Goal: Task Accomplishment & Management: Manage account settings

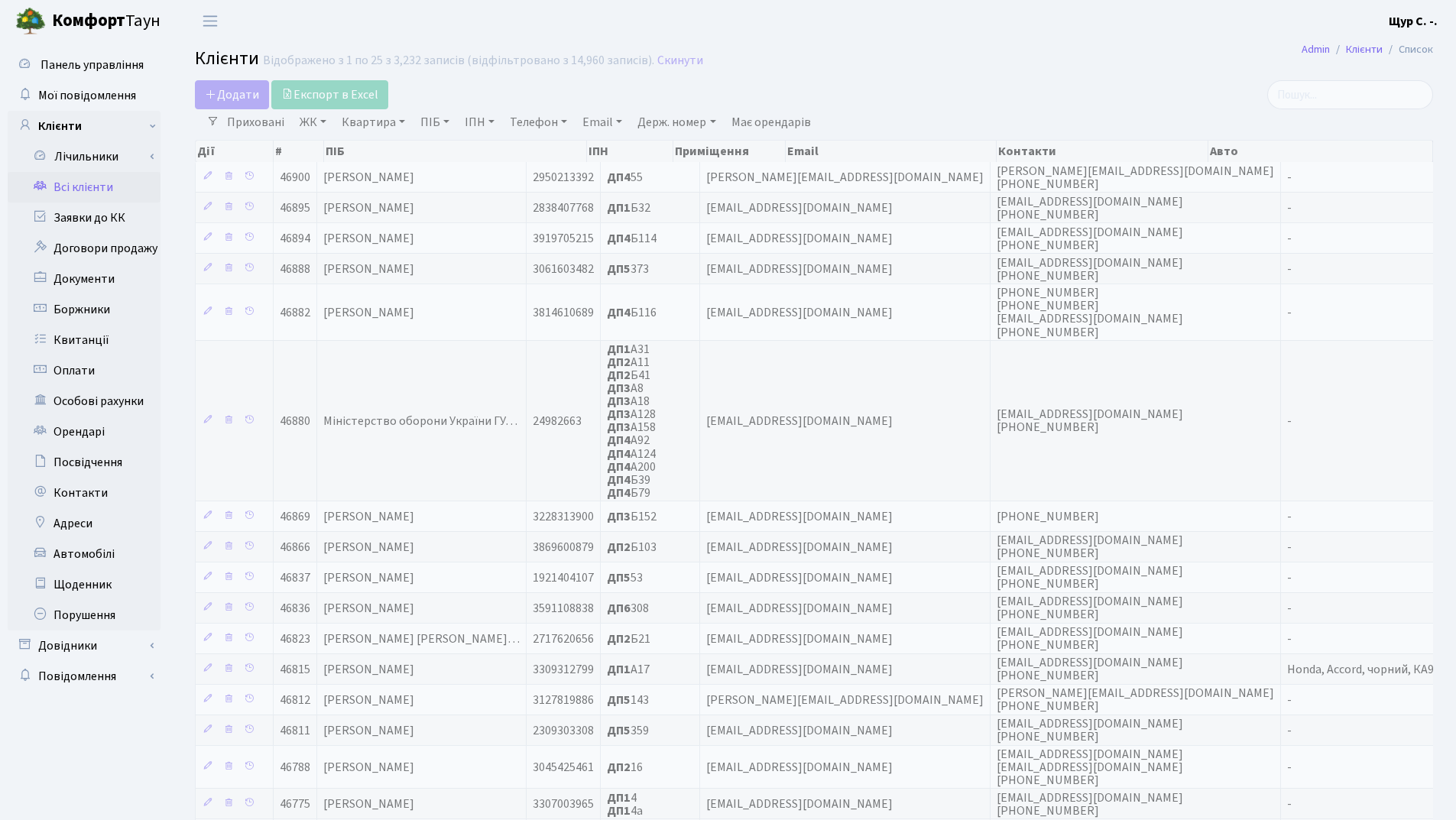
select select "25"
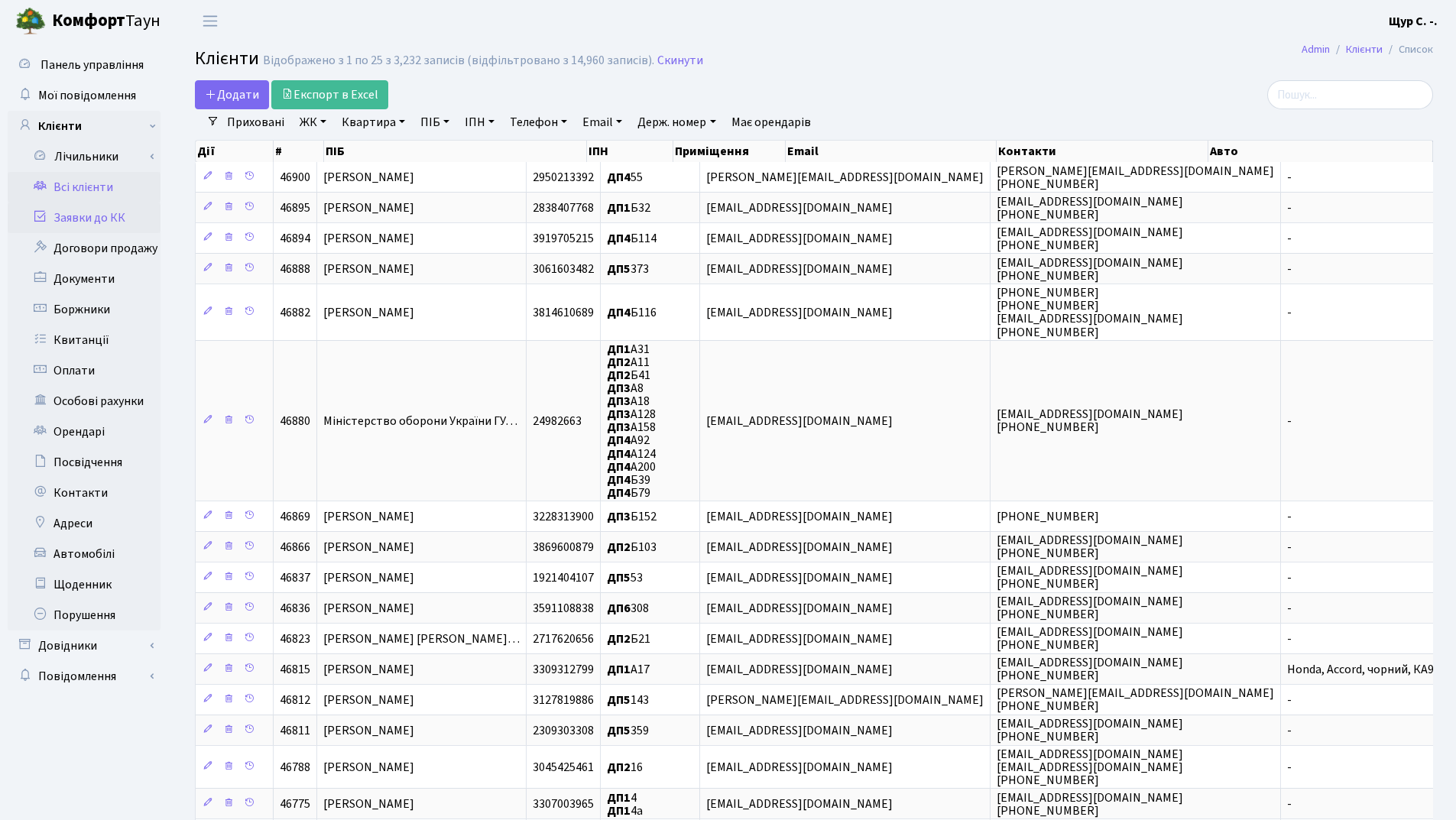
click at [112, 217] on link "Заявки до КК" at bounding box center [84, 218] width 153 height 31
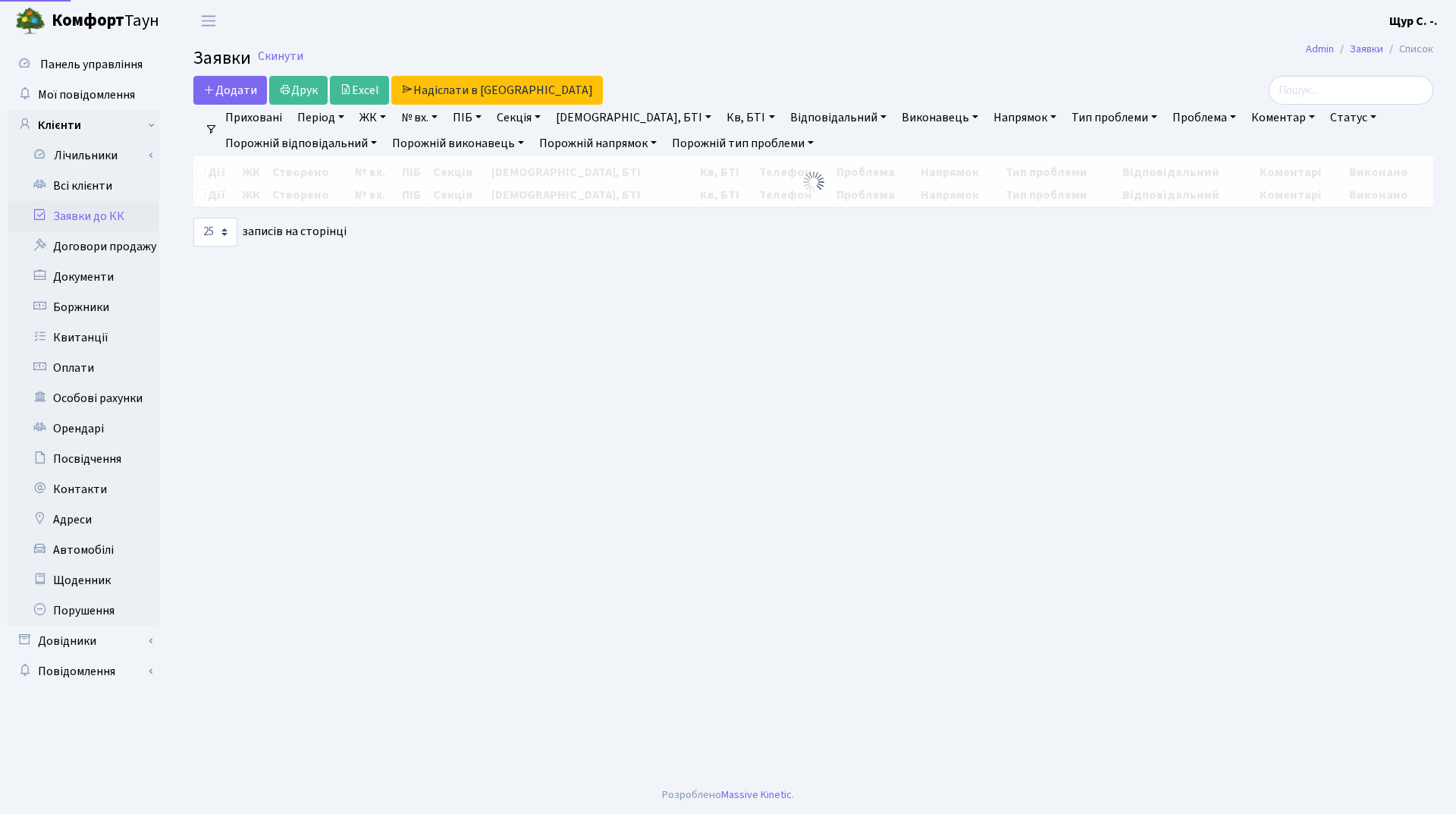
select select "25"
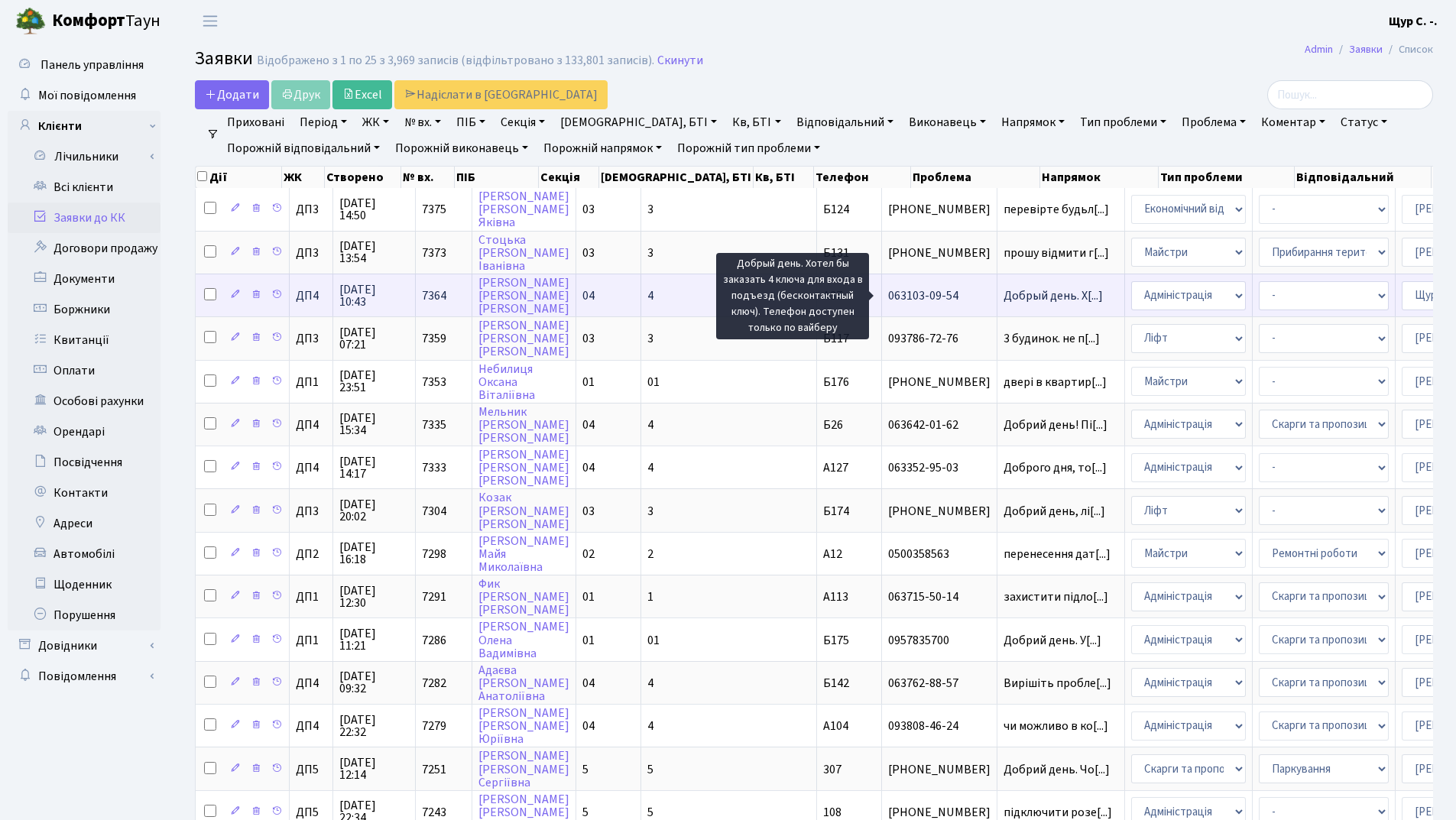
click at [1004, 299] on span "Добрый день. Х[...]" at bounding box center [1053, 295] width 99 height 17
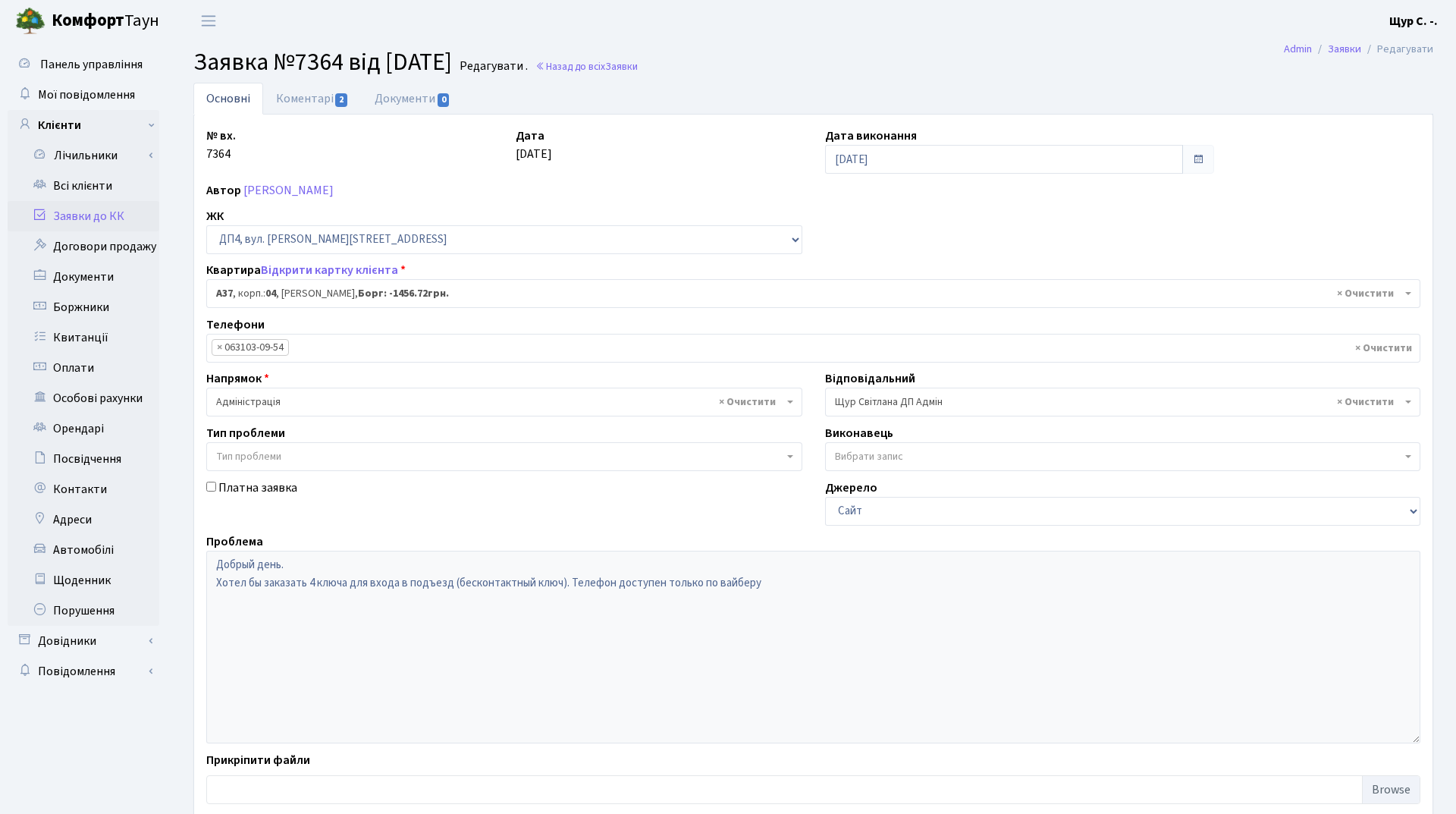
select select "32998"
click at [100, 193] on link "Всі клієнти" at bounding box center [84, 185] width 152 height 31
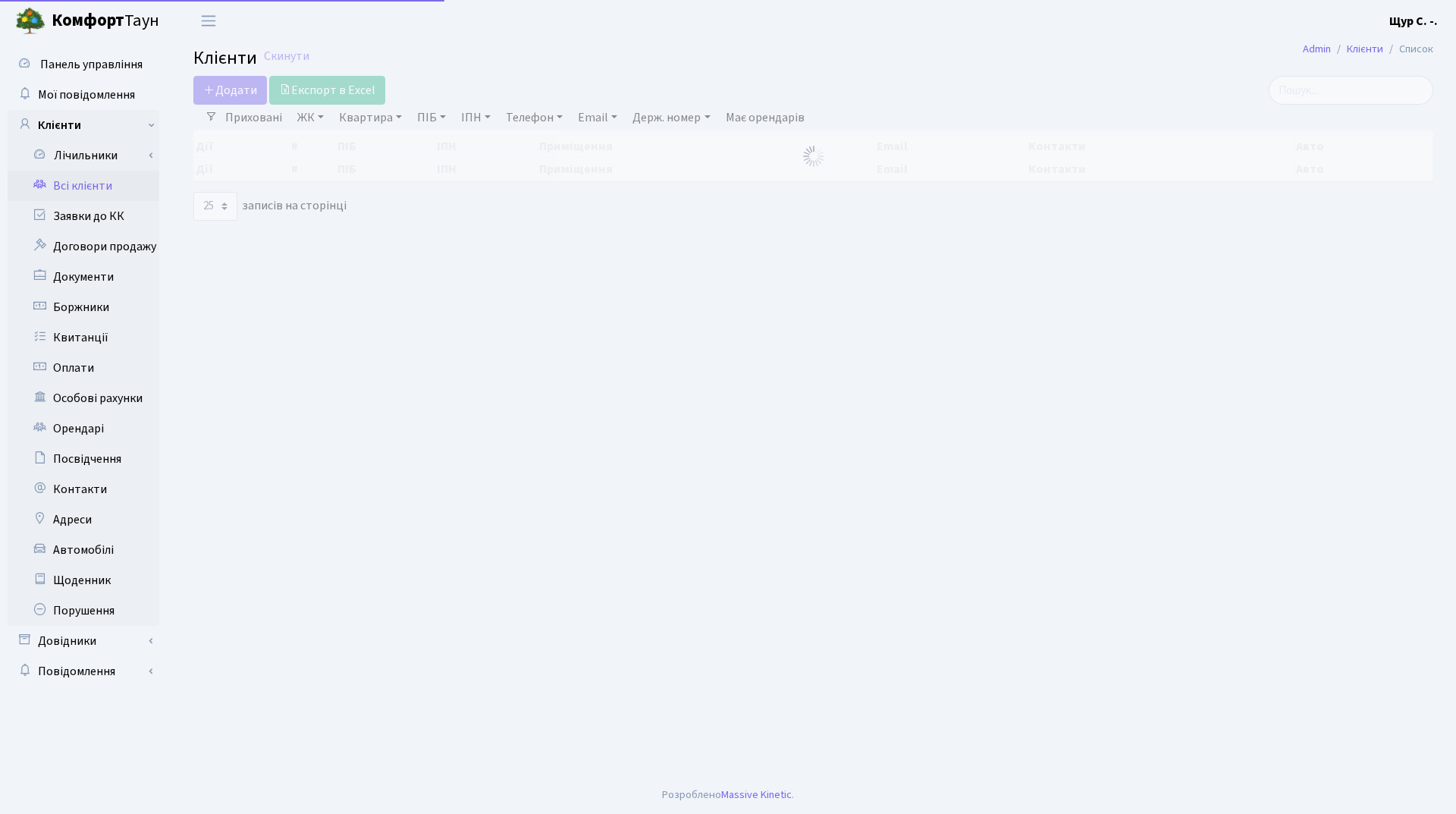
select select "25"
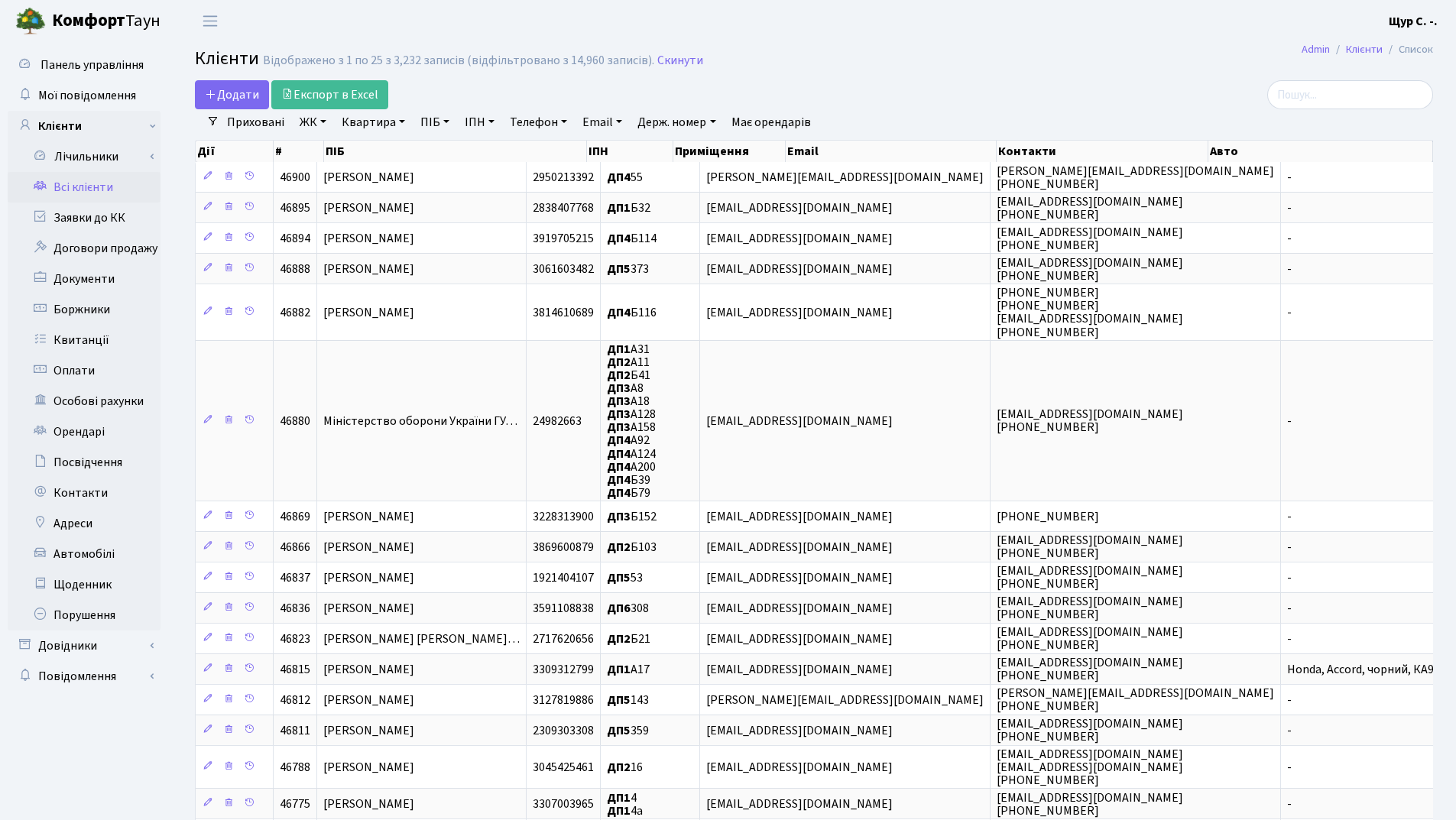
click at [393, 123] on link "Квартира" at bounding box center [374, 122] width 76 height 26
type input "163"
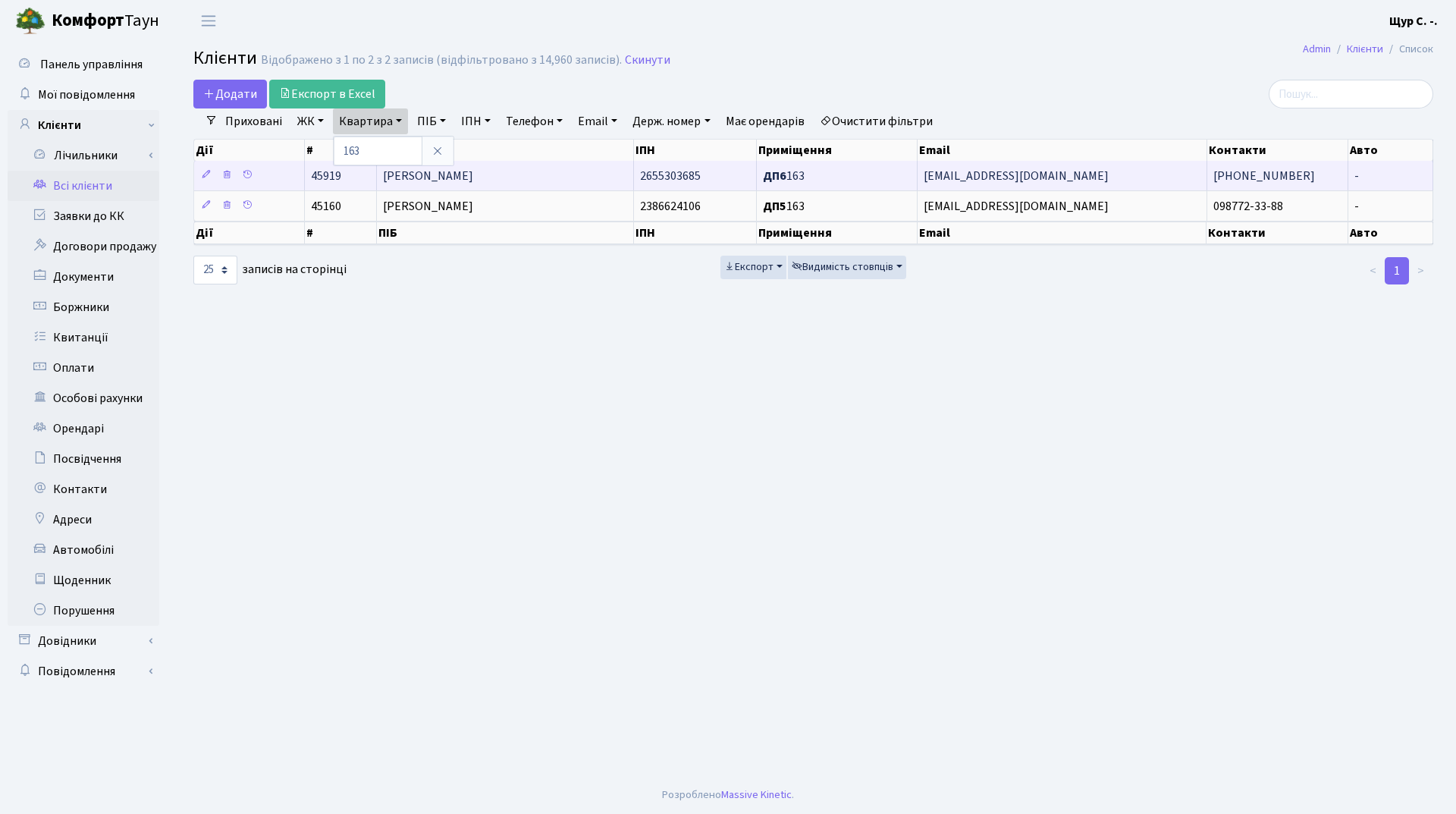
click at [473, 177] on span "[PERSON_NAME]" at bounding box center [428, 175] width 90 height 16
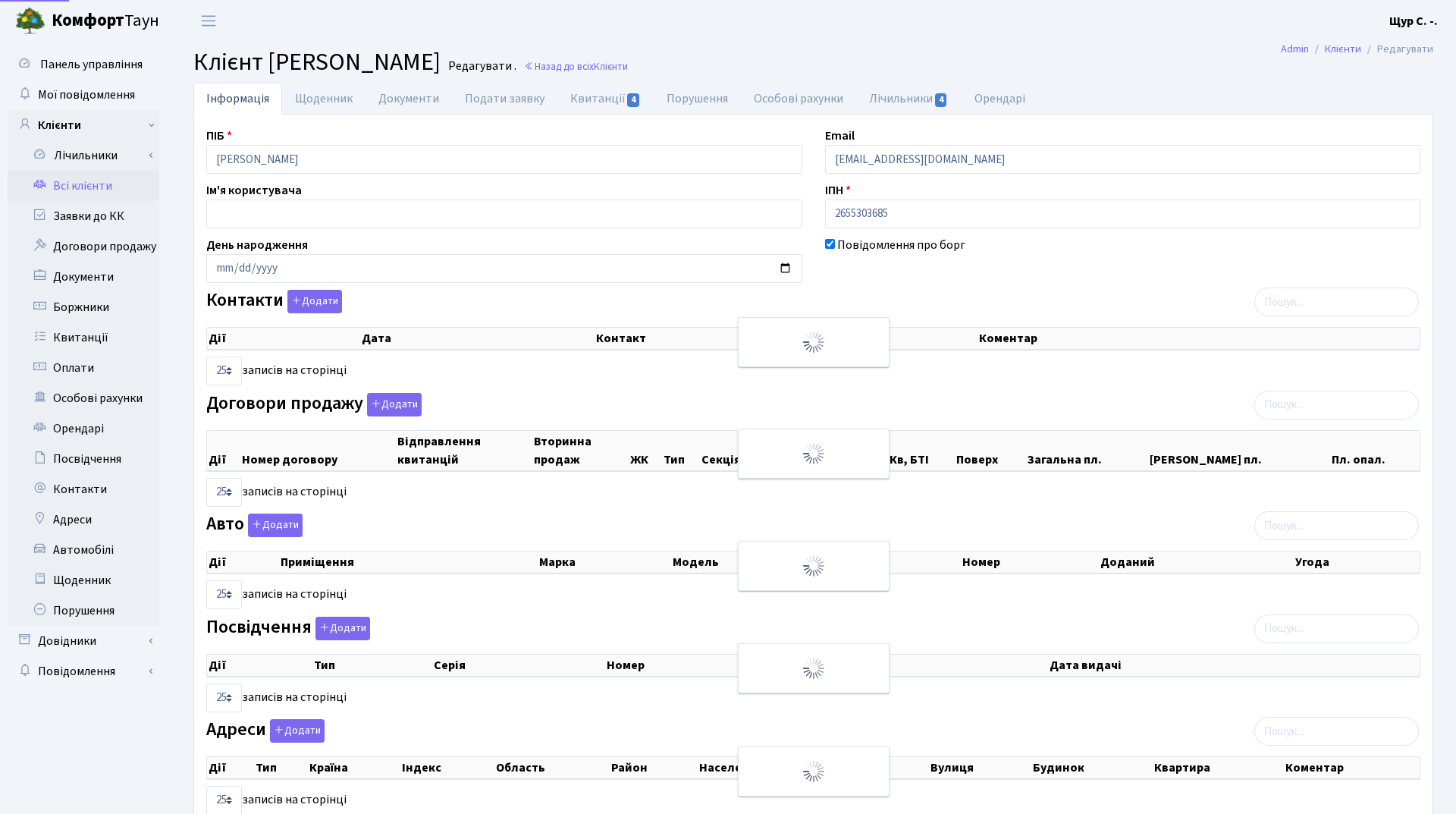
select select "25"
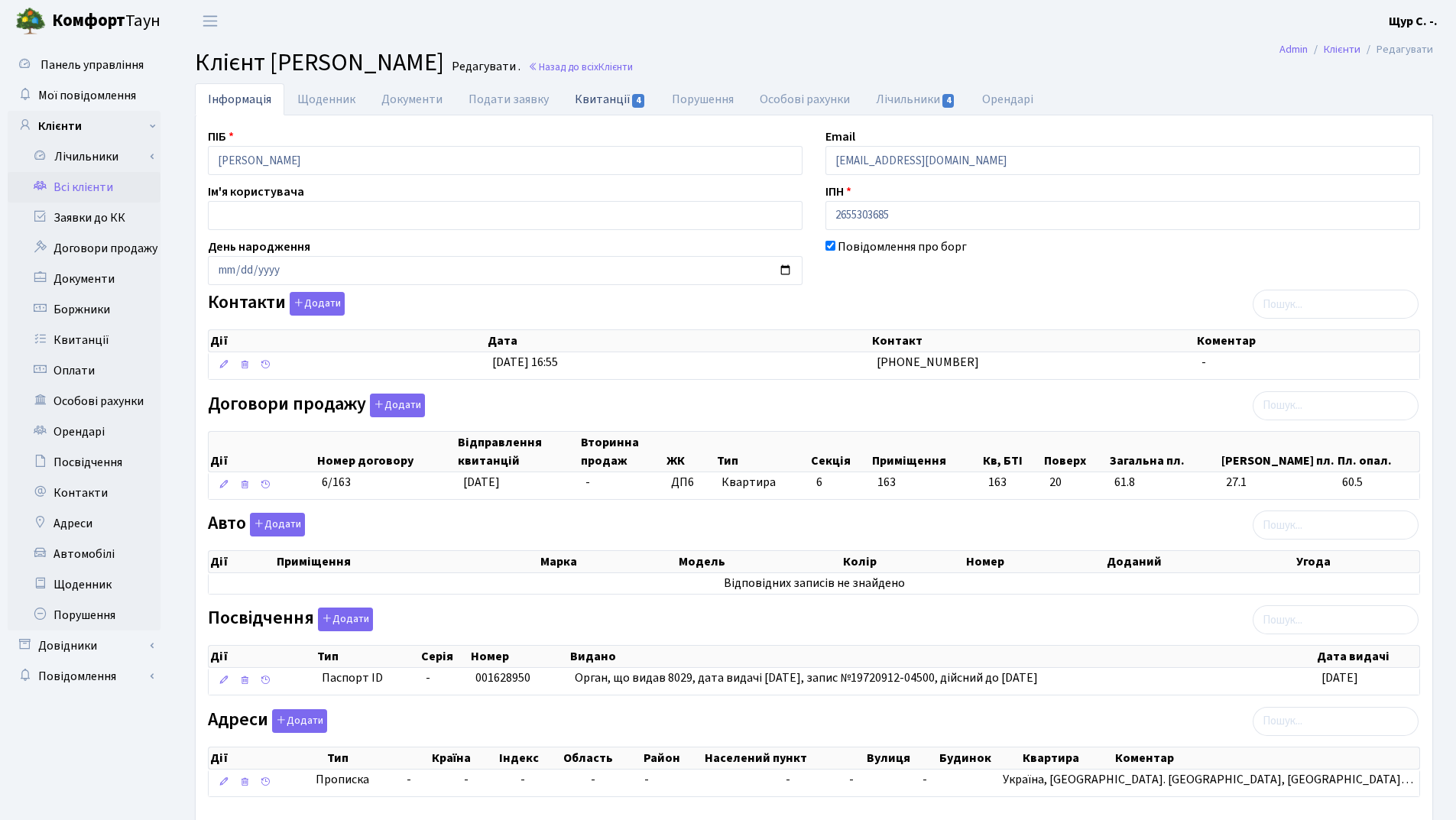
click at [600, 104] on link "Квитанції 4" at bounding box center [609, 99] width 97 height 32
select select "25"
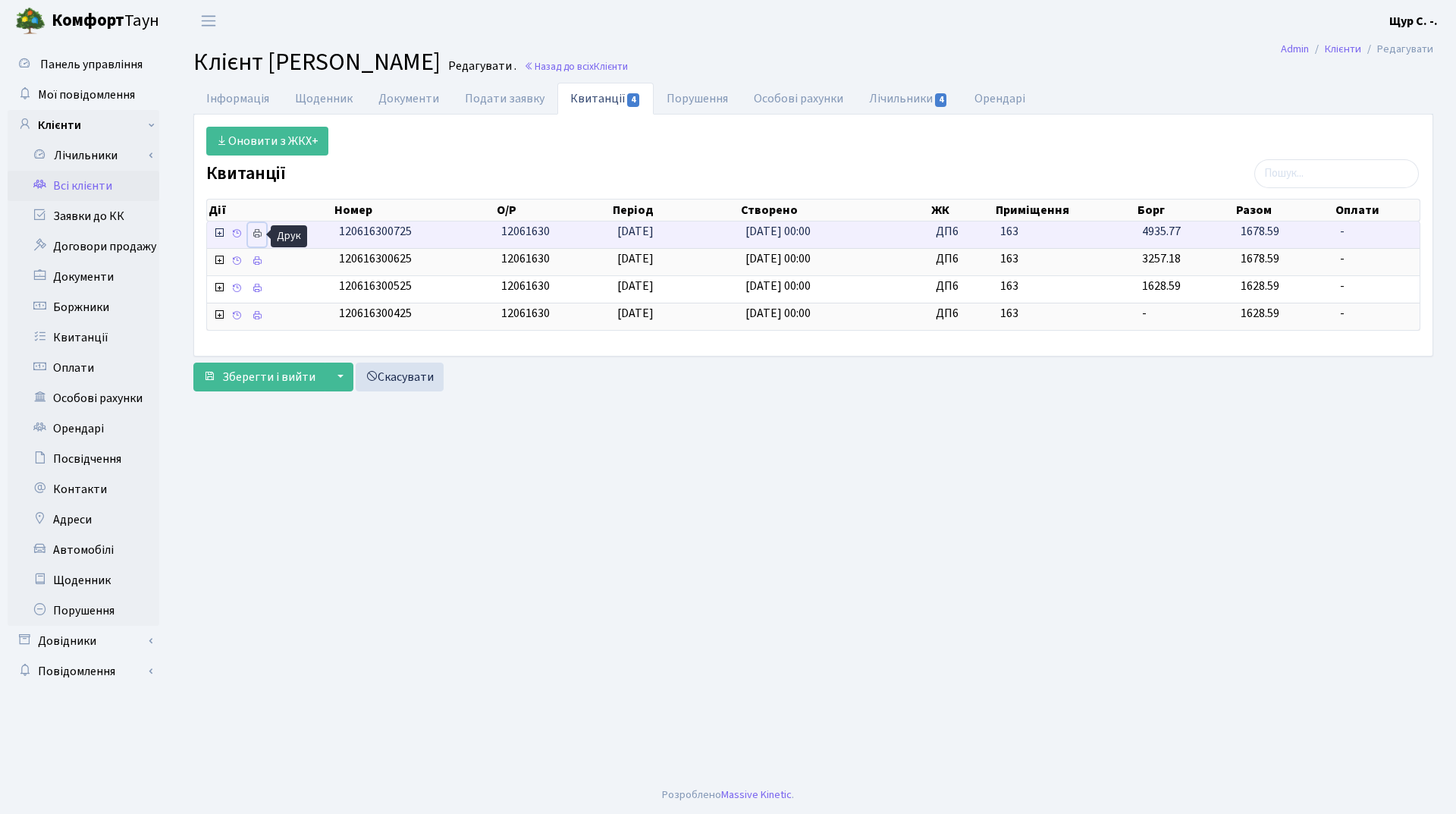
click at [260, 233] on icon at bounding box center [257, 234] width 11 height 11
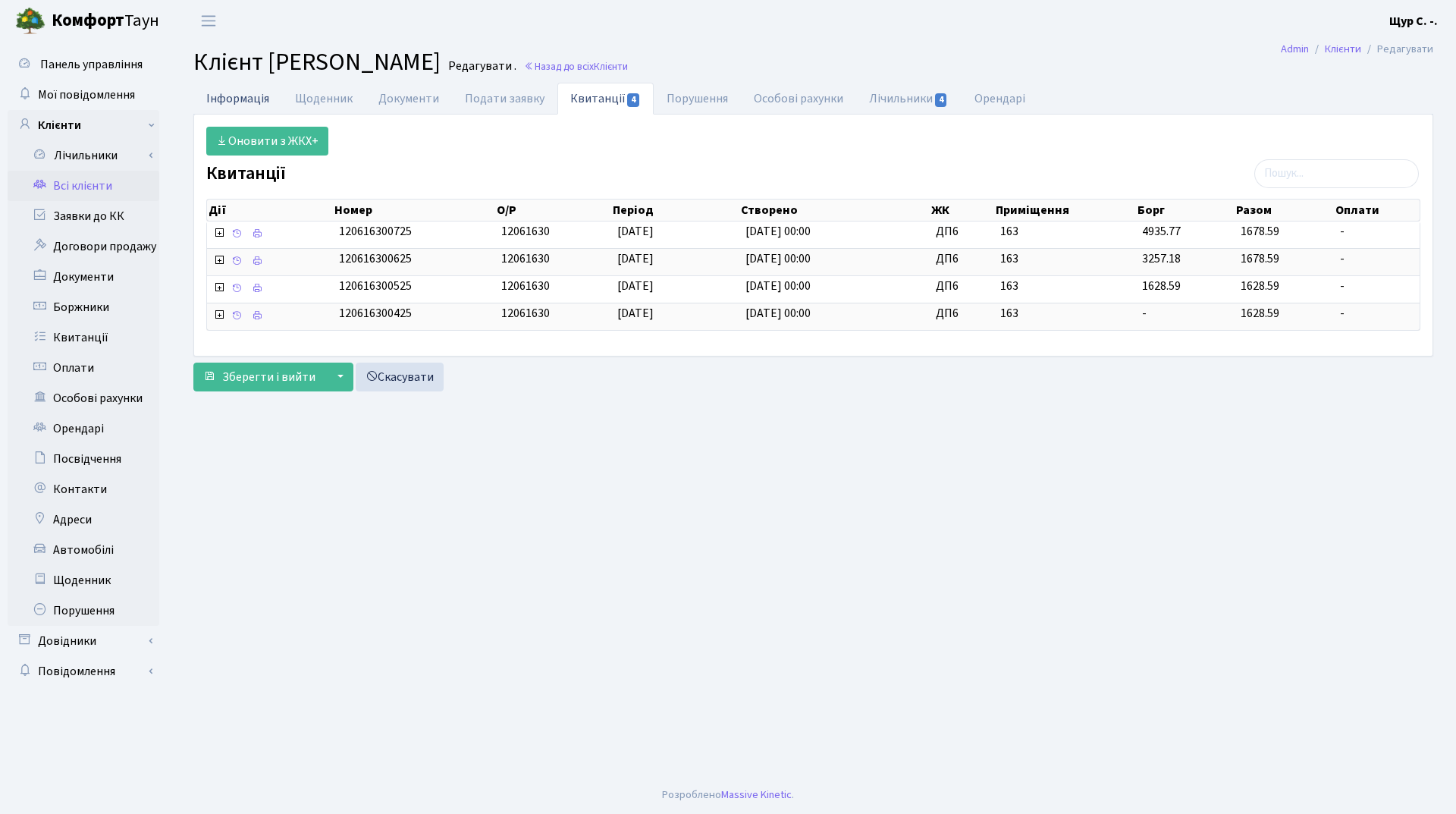
click at [220, 99] on link "Інформація" at bounding box center [237, 99] width 88 height 31
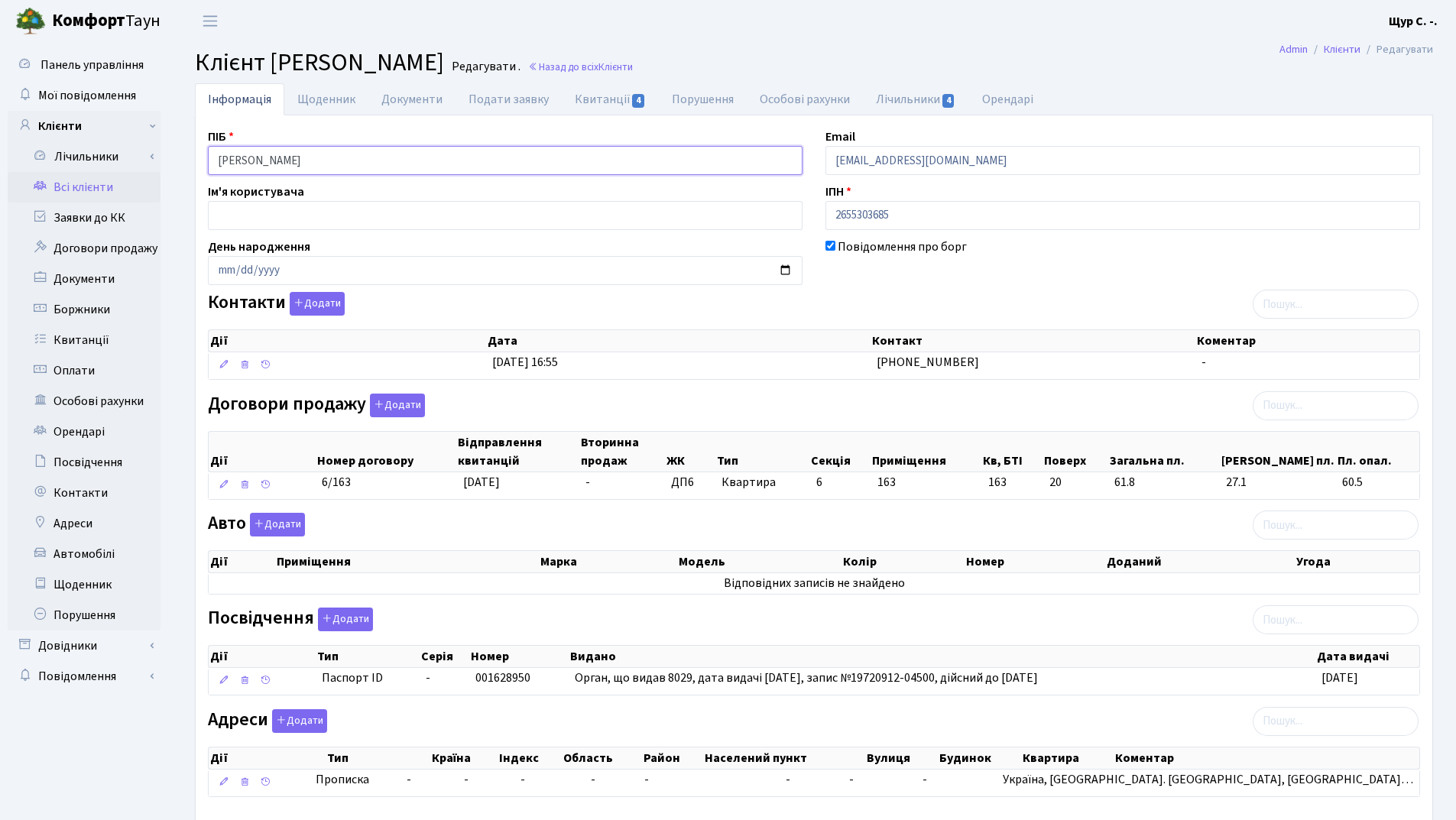
drag, startPoint x: 358, startPoint y: 164, endPoint x: 195, endPoint y: 150, distance: 163.6
click at [195, 150] on div "ПІБ Сапожнік Ольга Василівна Email kt45919@comfort-town.com.ua Ім'я користувача…" at bounding box center [814, 468] width 1236 height 707
click at [728, 36] on header "Комфорт Таун Щур С. -. Мій обліковий запис Вийти" at bounding box center [728, 20] width 1456 height 42
click at [418, 102] on link "Документи" at bounding box center [411, 99] width 88 height 32
select select "25"
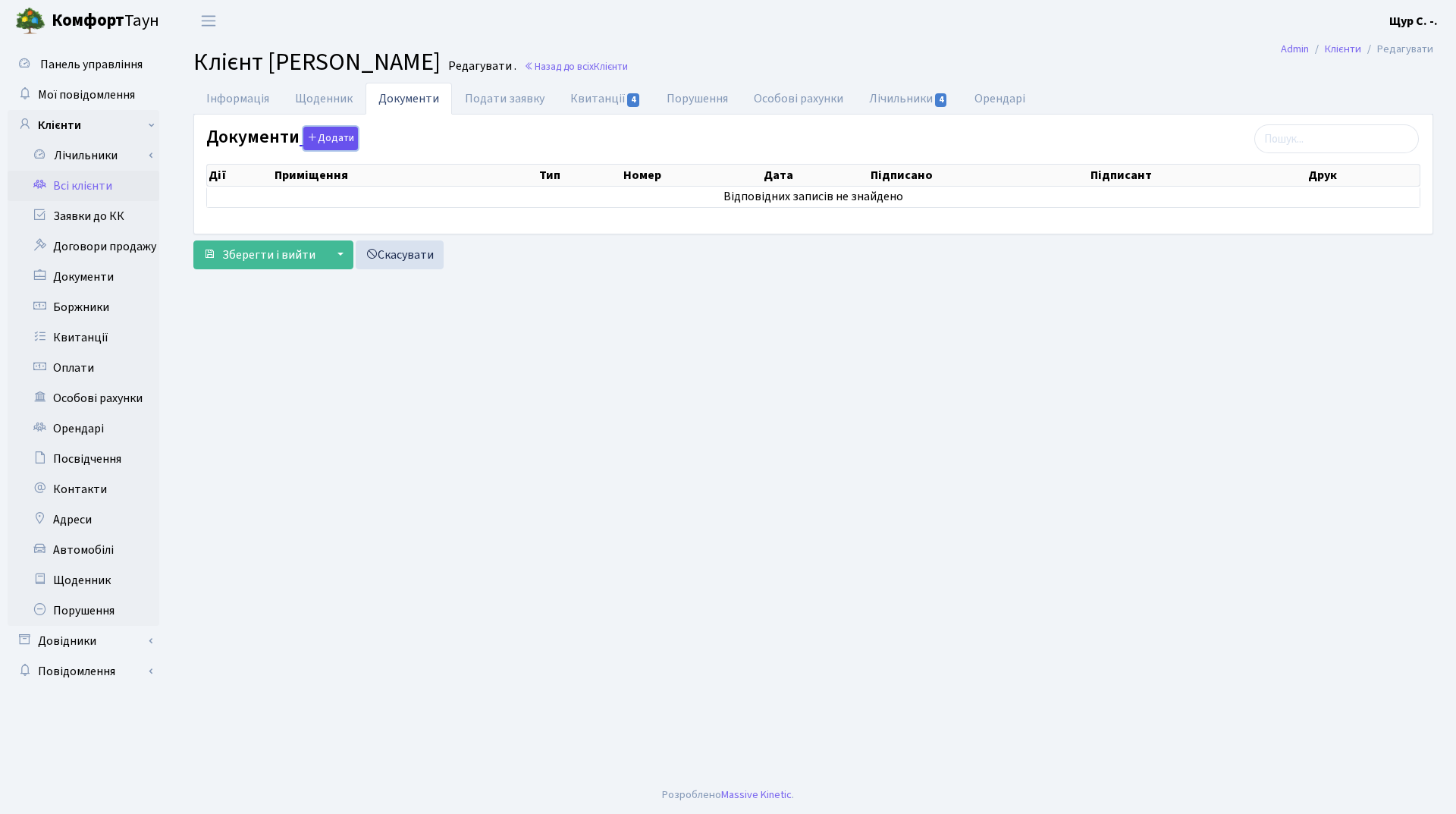
click at [329, 132] on button "Додати" at bounding box center [331, 139] width 55 height 23
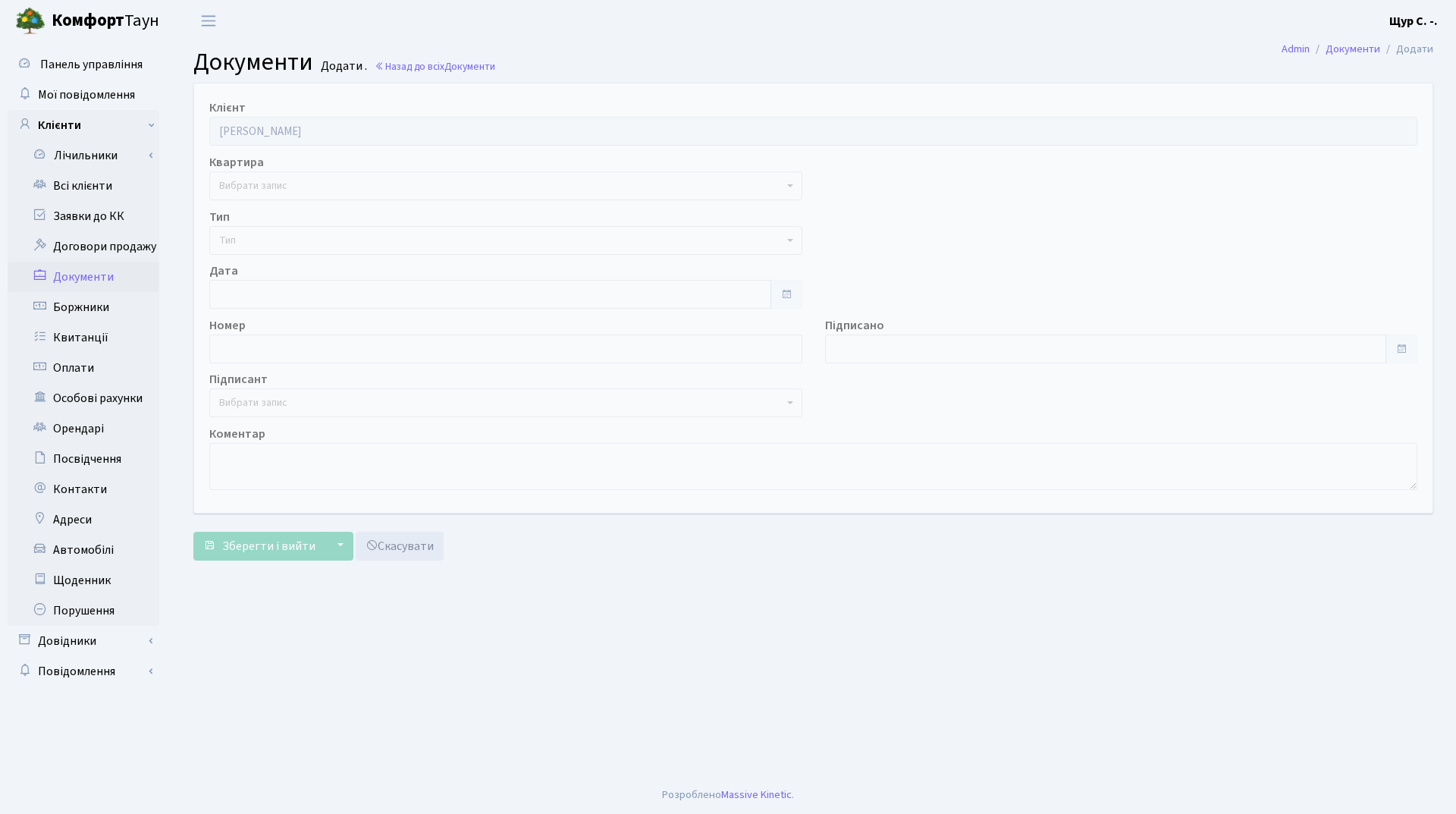
click at [279, 189] on span "Вибрати запис" at bounding box center [253, 185] width 68 height 15
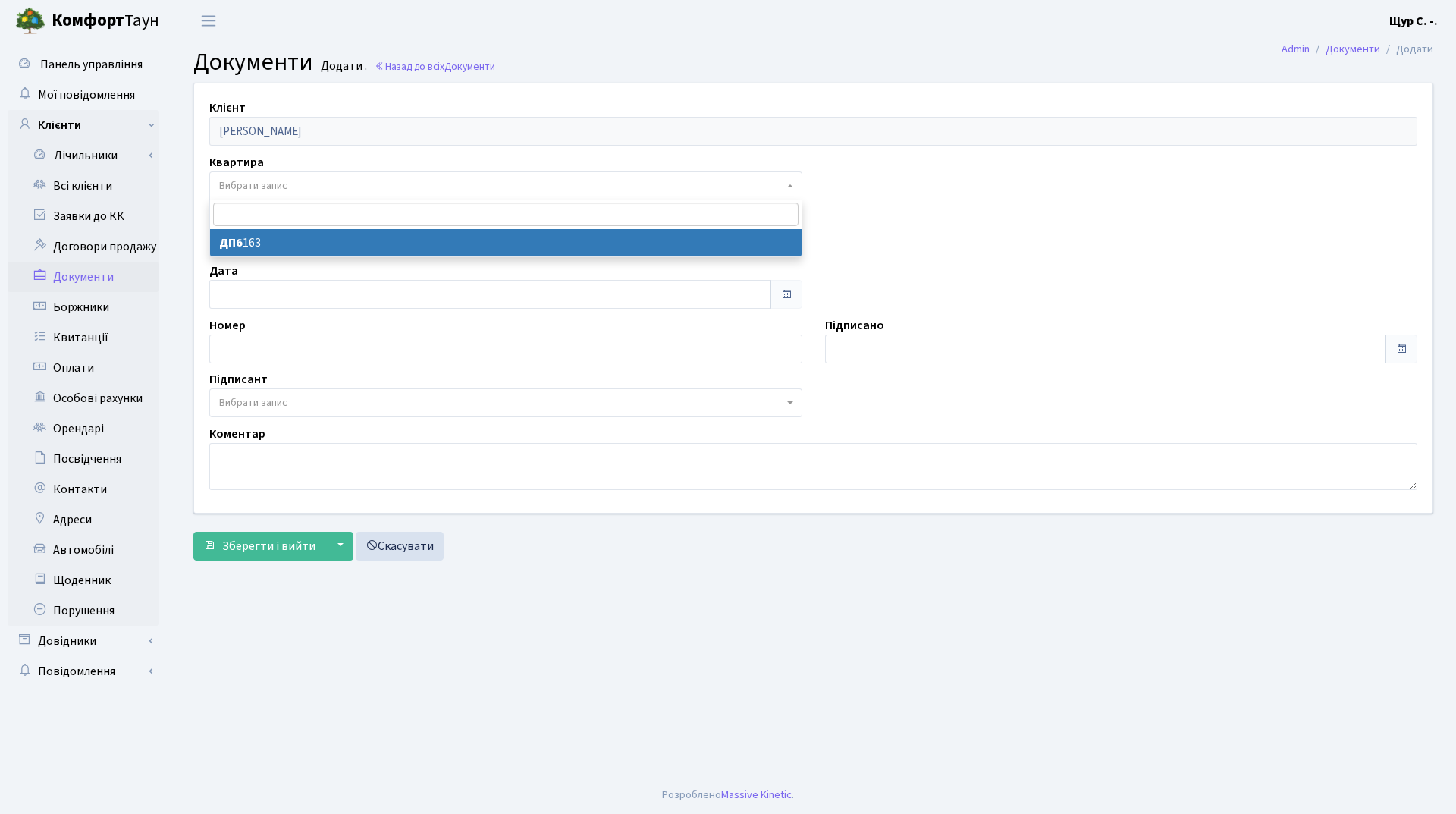
select select "176956"
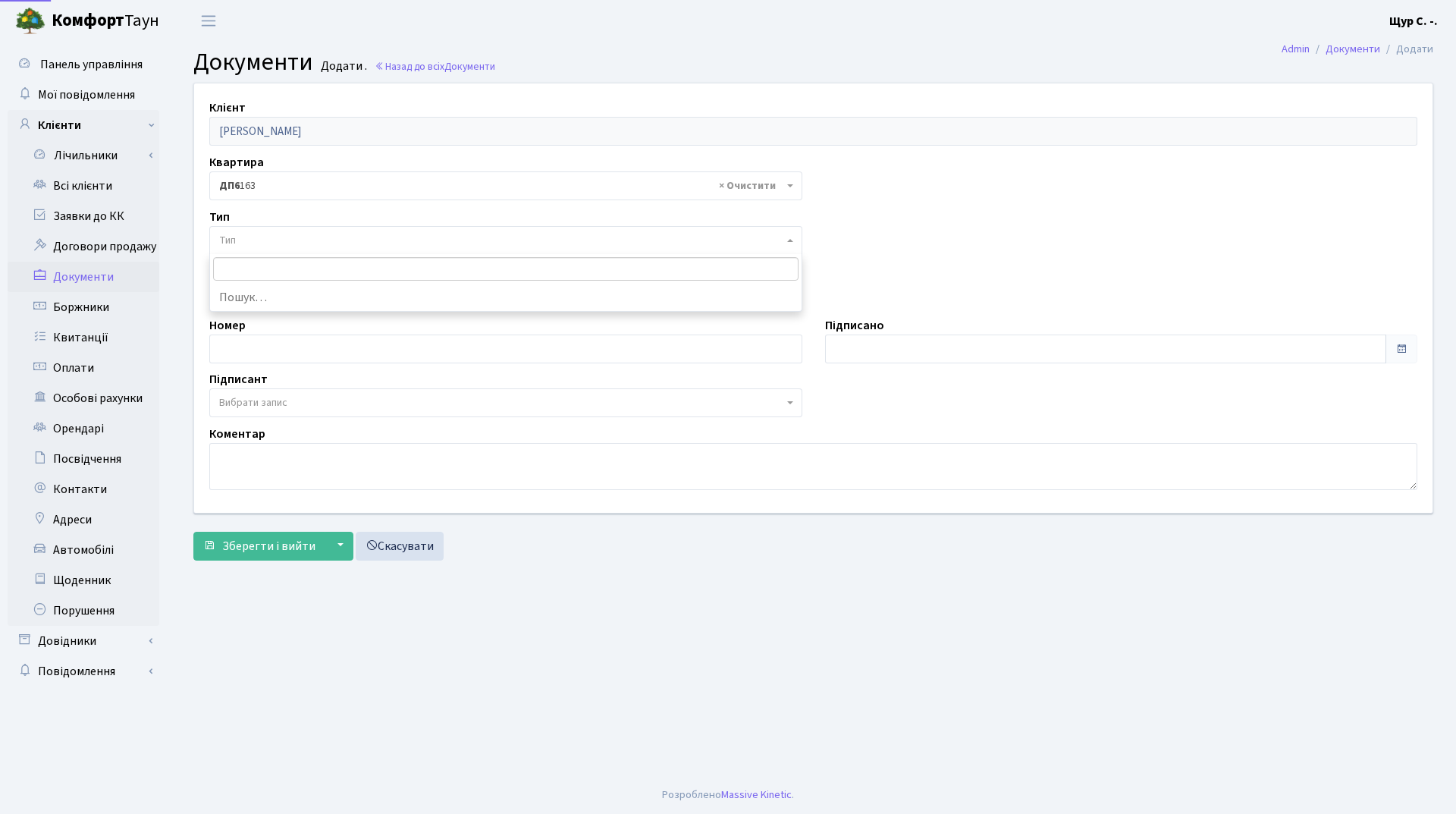
click at [274, 239] on span "Тип" at bounding box center [501, 240] width 564 height 15
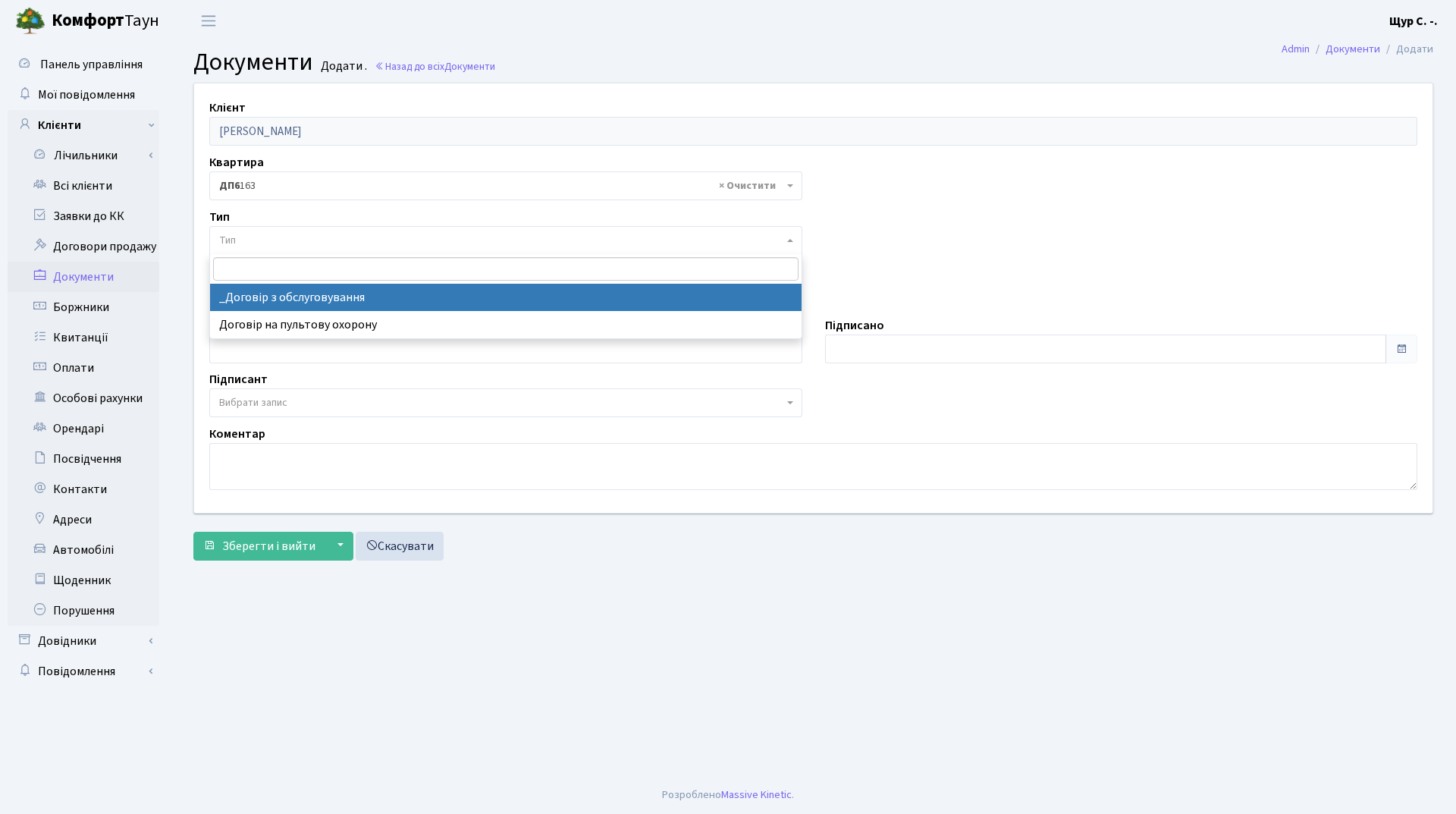
select select "289"
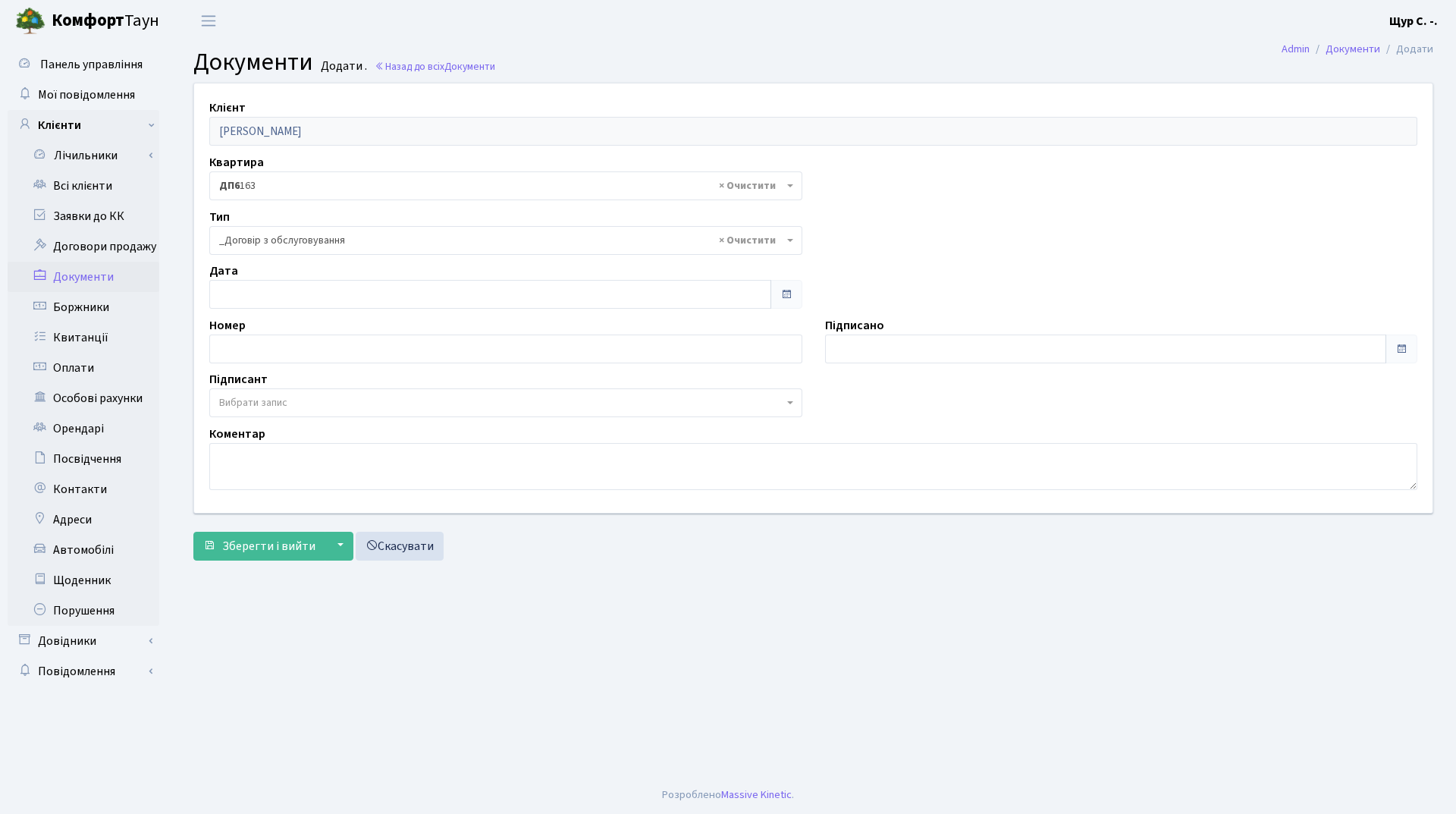
click at [304, 405] on span "Вибрати запис" at bounding box center [501, 402] width 564 height 15
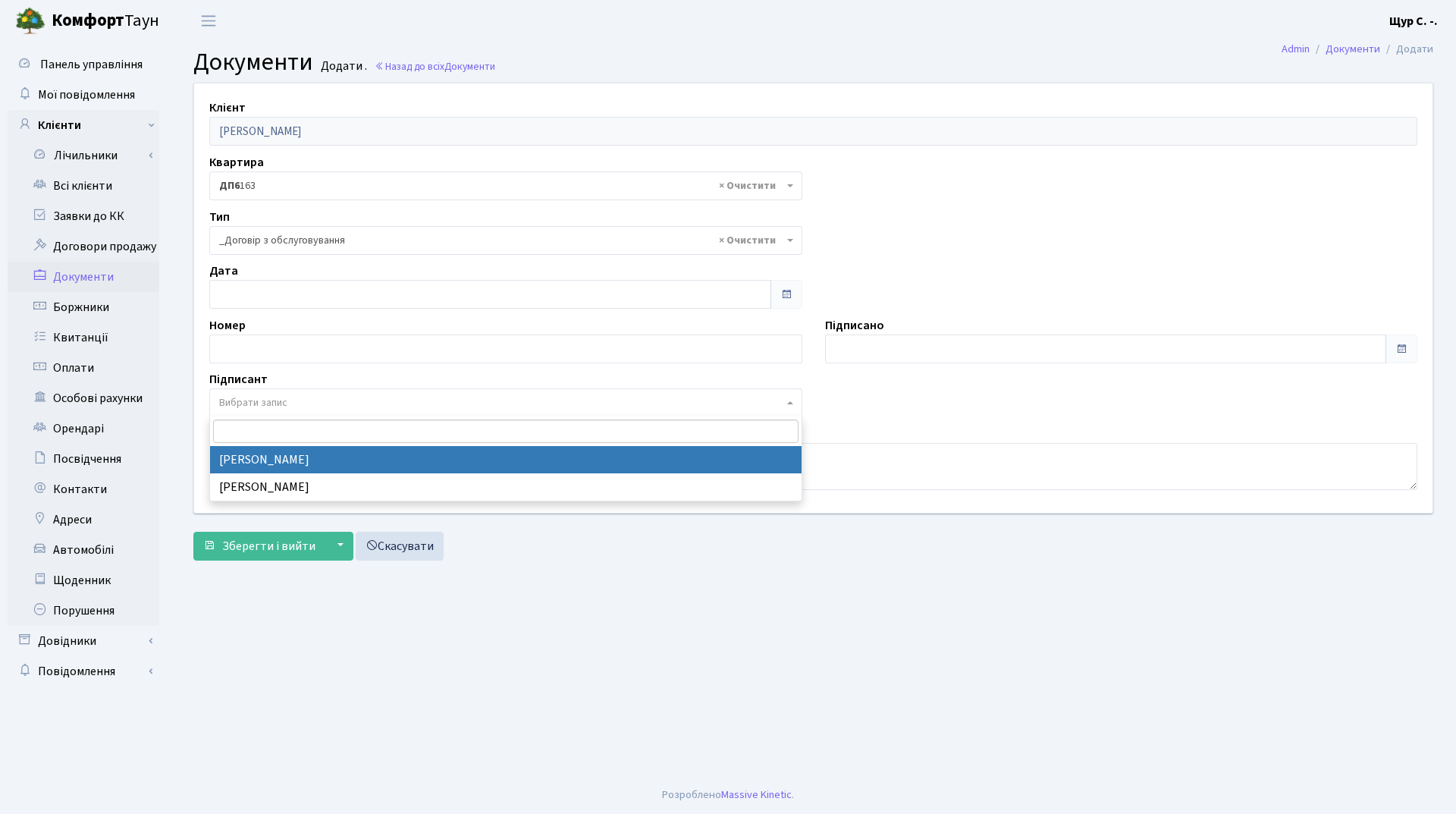
select select "74"
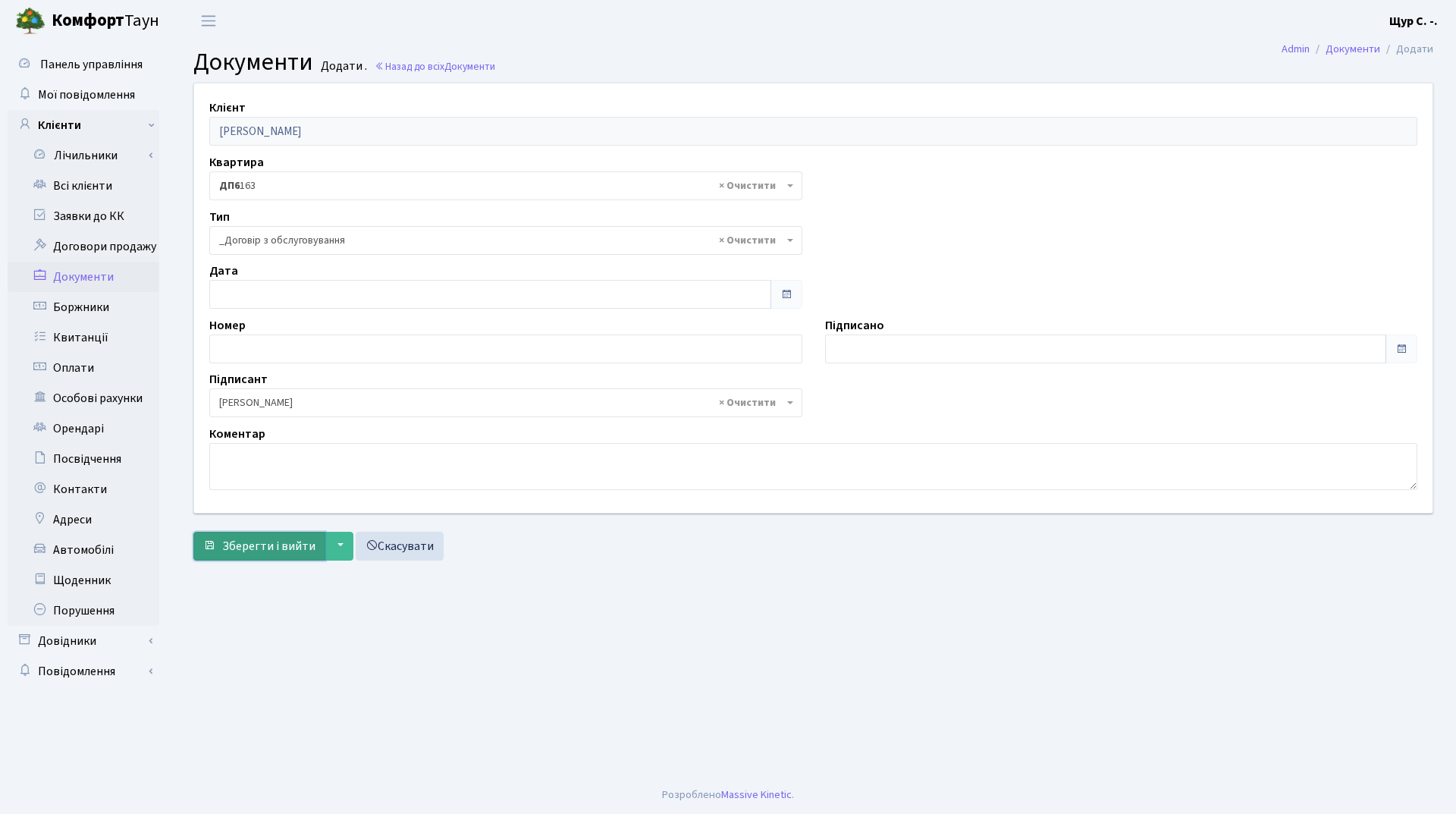
click at [265, 547] on span "Зберегти і вийти" at bounding box center [268, 546] width 93 height 16
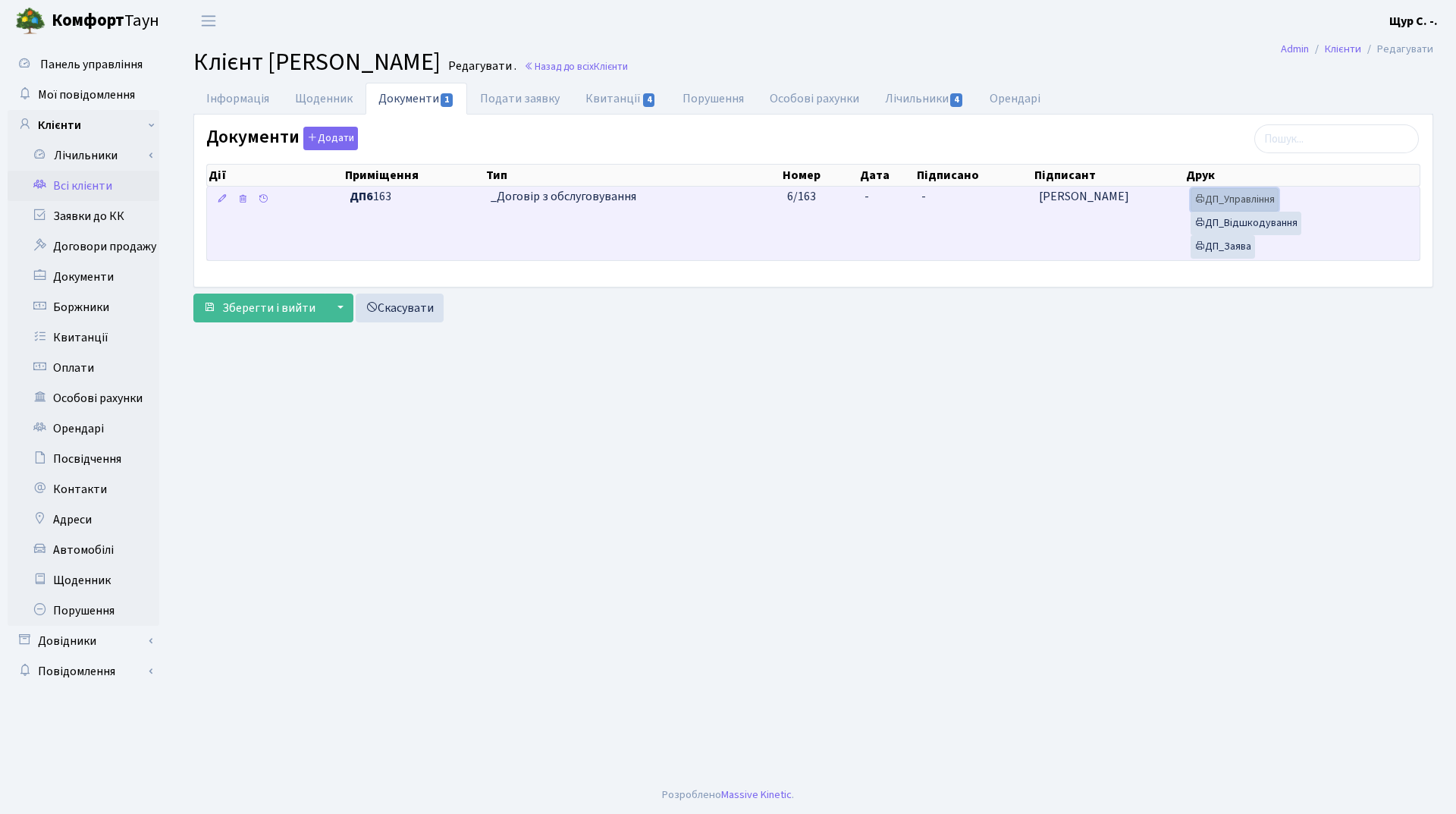
click at [1224, 200] on link "ДП_Управління" at bounding box center [1235, 200] width 88 height 23
click at [1283, 225] on link "ДП_Відшкодування" at bounding box center [1246, 223] width 111 height 23
click at [1224, 250] on link "ДП_Заява" at bounding box center [1223, 247] width 64 height 23
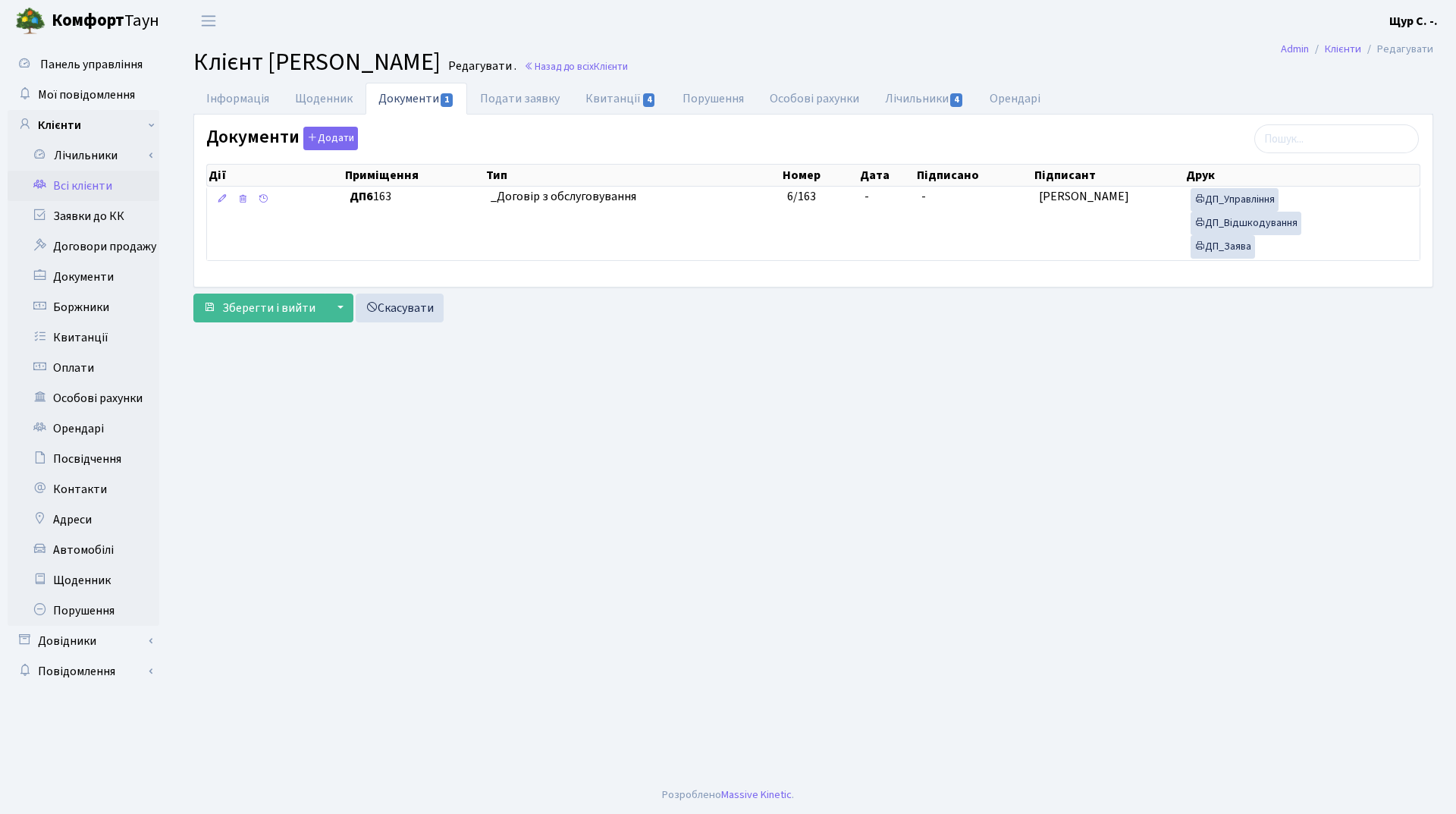
click at [117, 178] on link "Всі клієнти" at bounding box center [84, 185] width 152 height 31
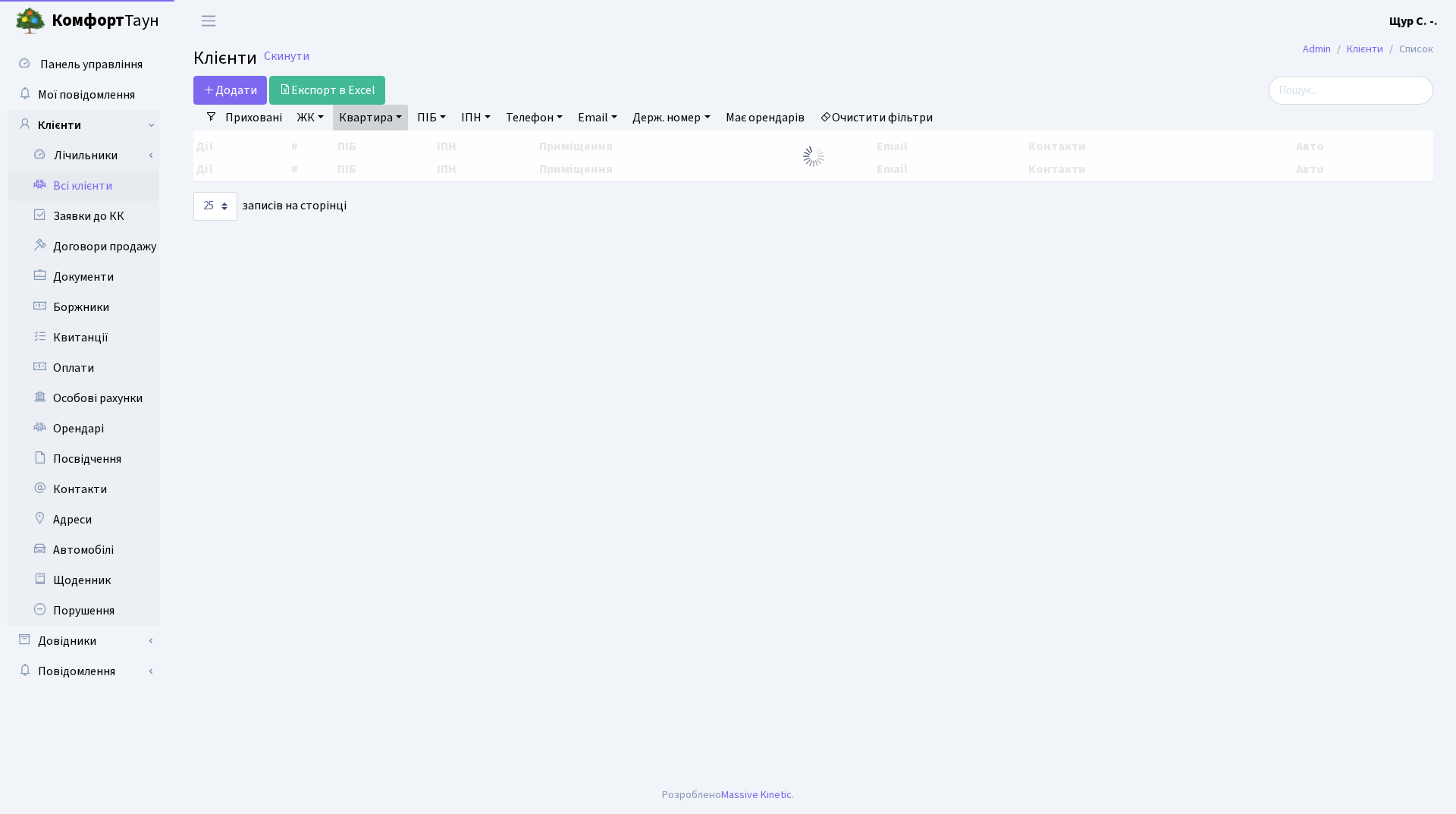
select select "25"
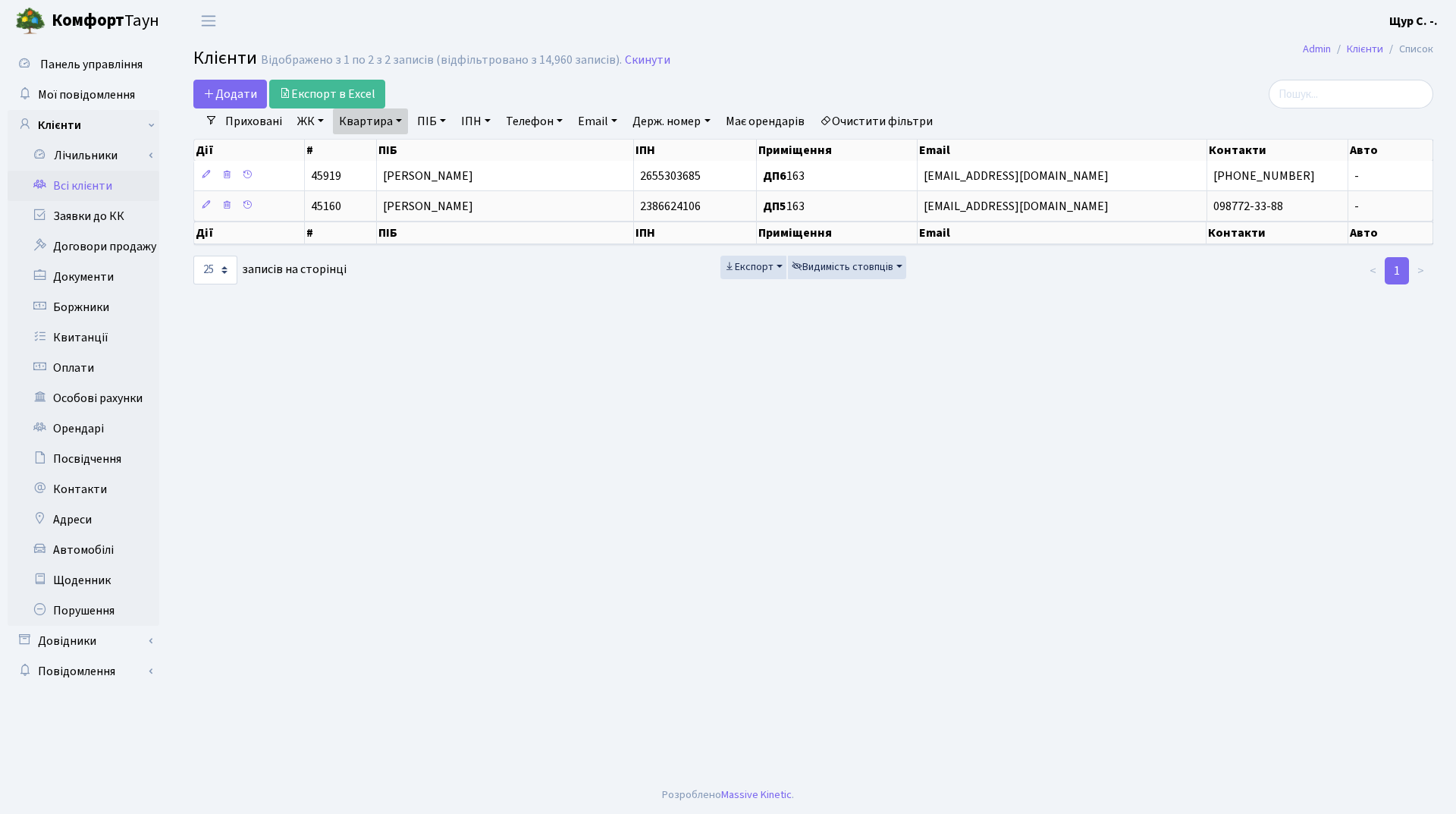
click at [399, 121] on link "Квартира" at bounding box center [371, 121] width 75 height 26
click at [381, 150] on input "163" at bounding box center [378, 150] width 88 height 29
type input "1"
type input "290"
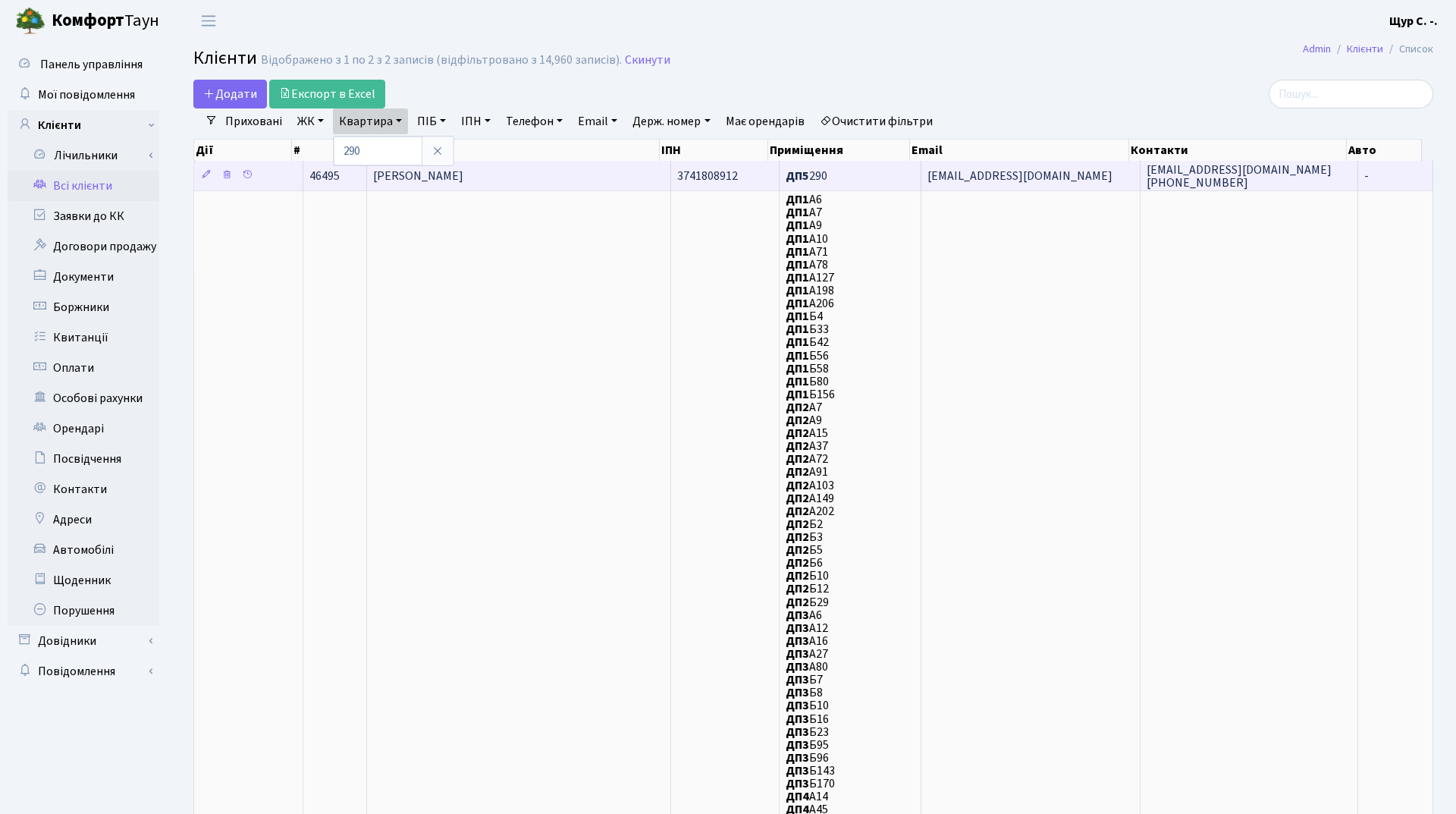
click at [463, 180] on span "[PERSON_NAME]" at bounding box center [418, 175] width 90 height 16
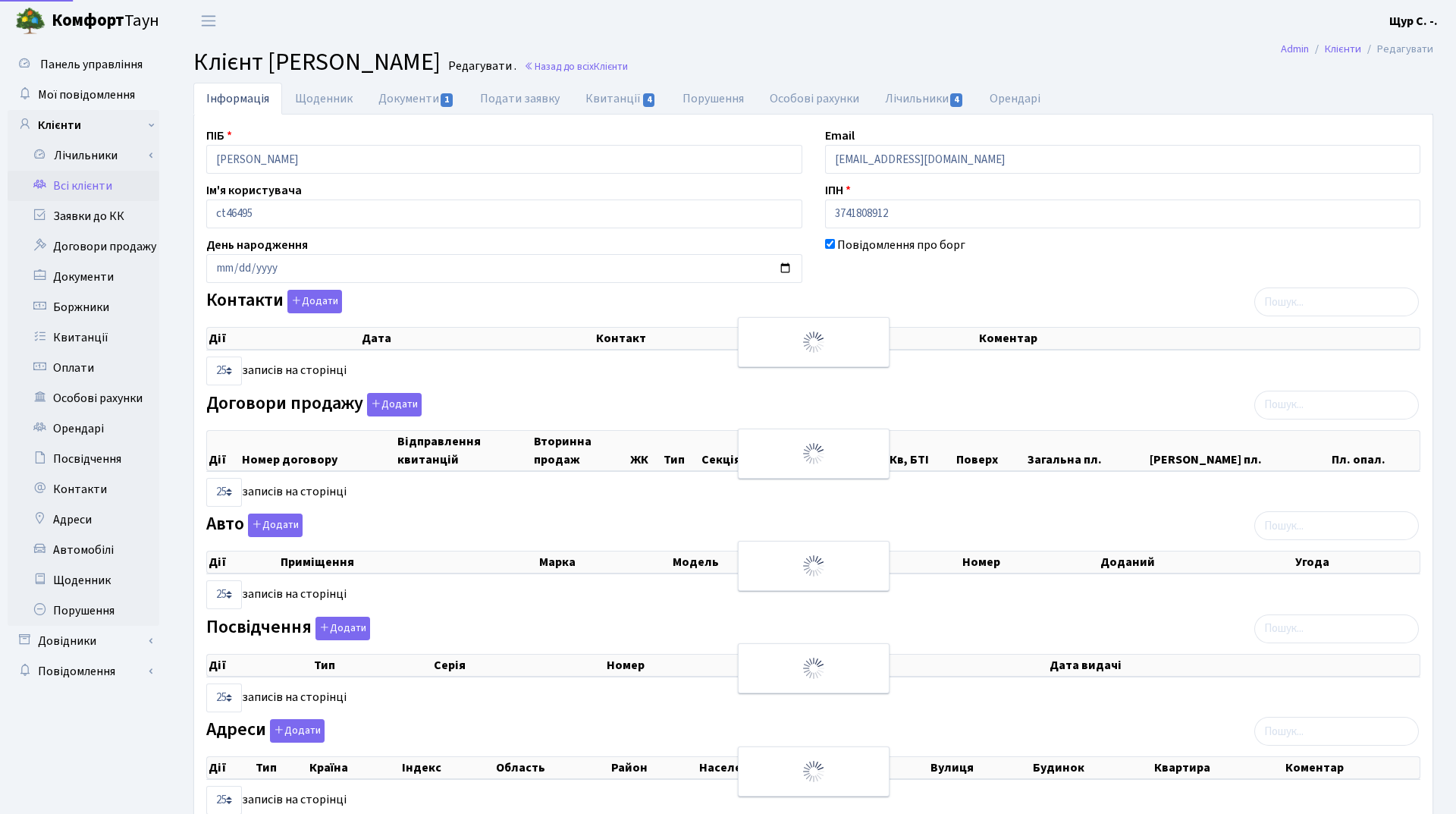
select select "25"
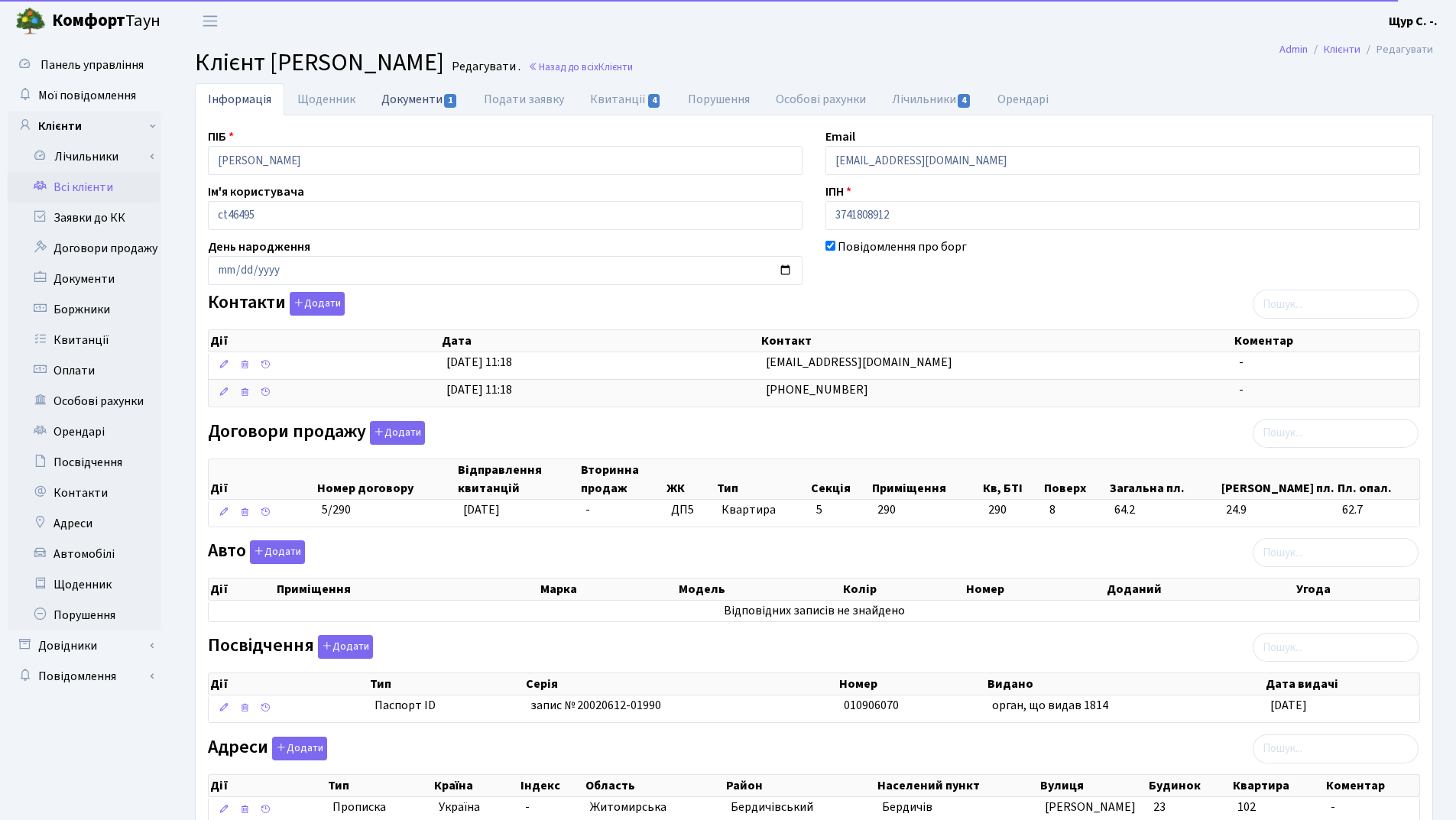
click at [403, 106] on link "Документи 1" at bounding box center [419, 99] width 102 height 32
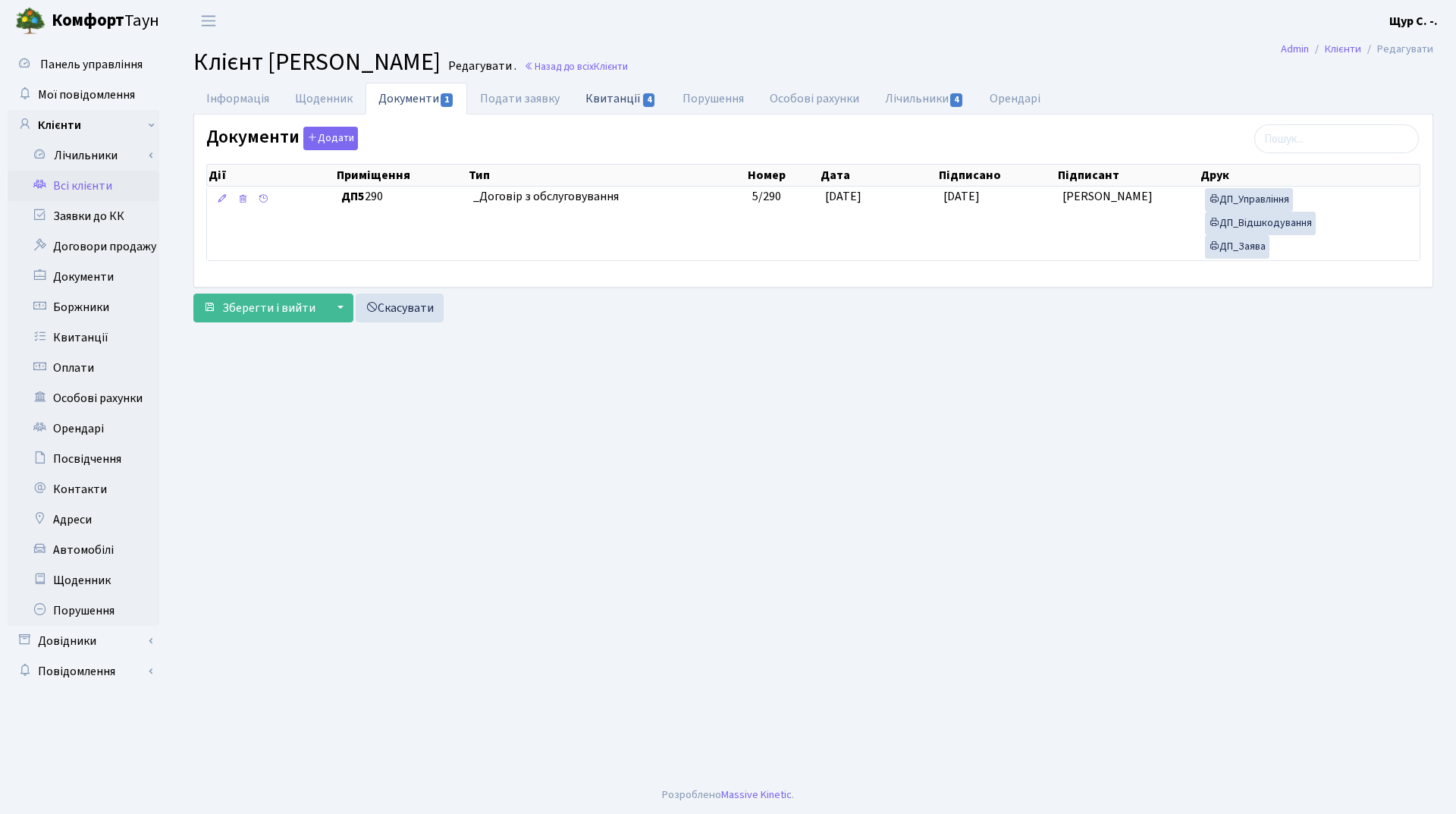
click at [581, 95] on link "Квитанції 4" at bounding box center [620, 99] width 96 height 31
select select "25"
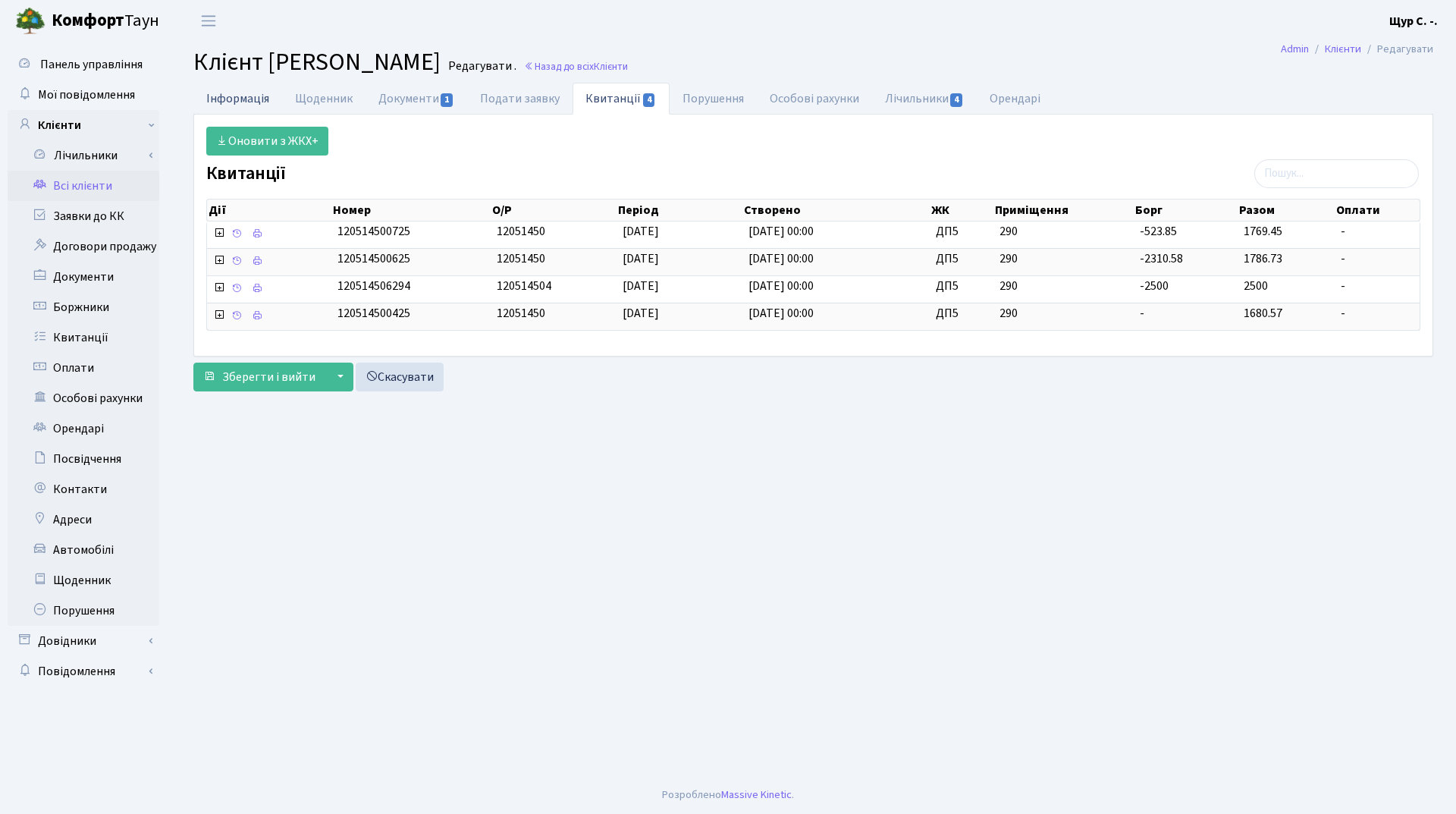
click at [215, 92] on link "Інформація" at bounding box center [237, 99] width 88 height 31
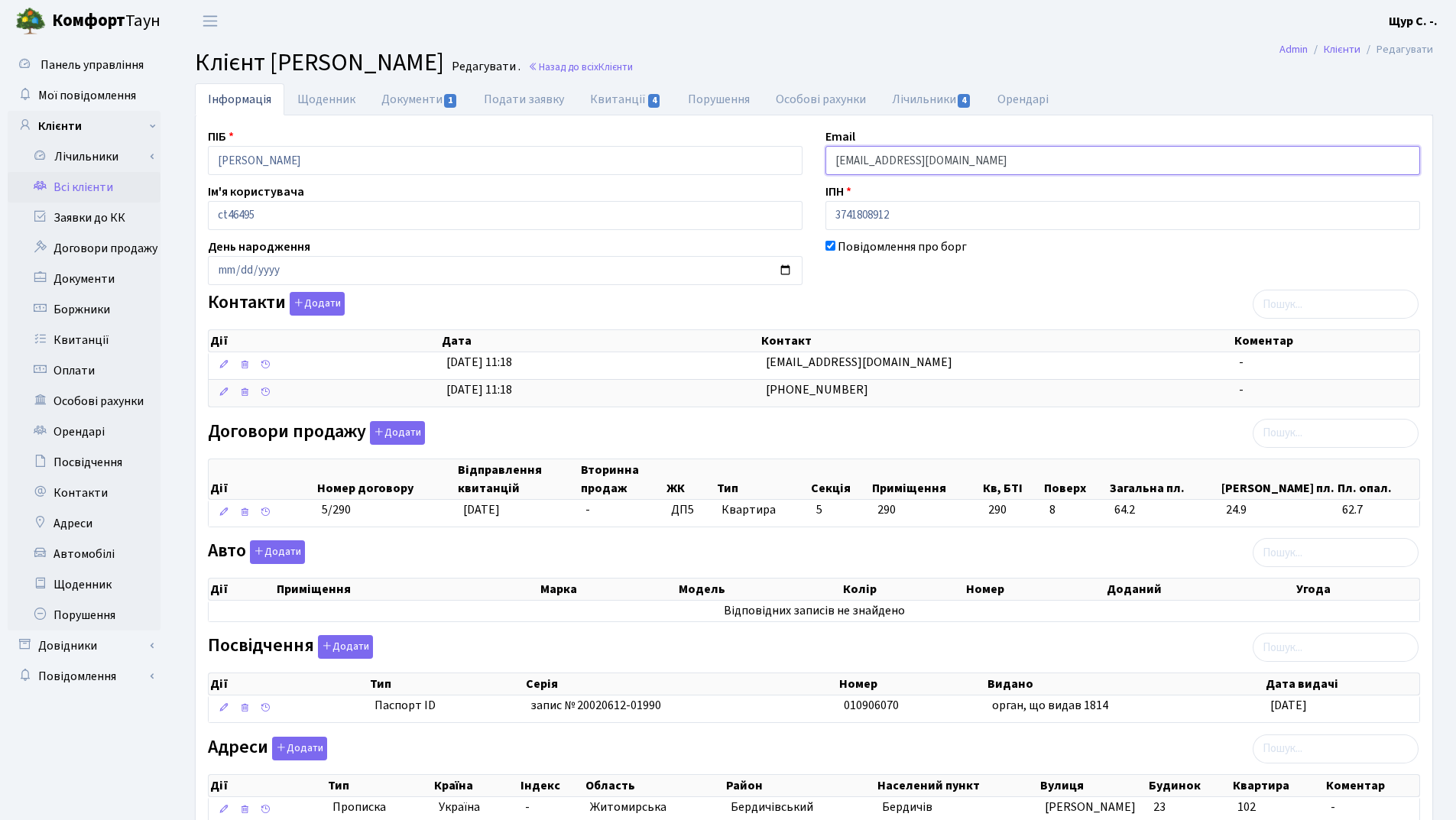
click at [902, 160] on input "Sanekbryzhuk@gmail.com" at bounding box center [1123, 160] width 594 height 29
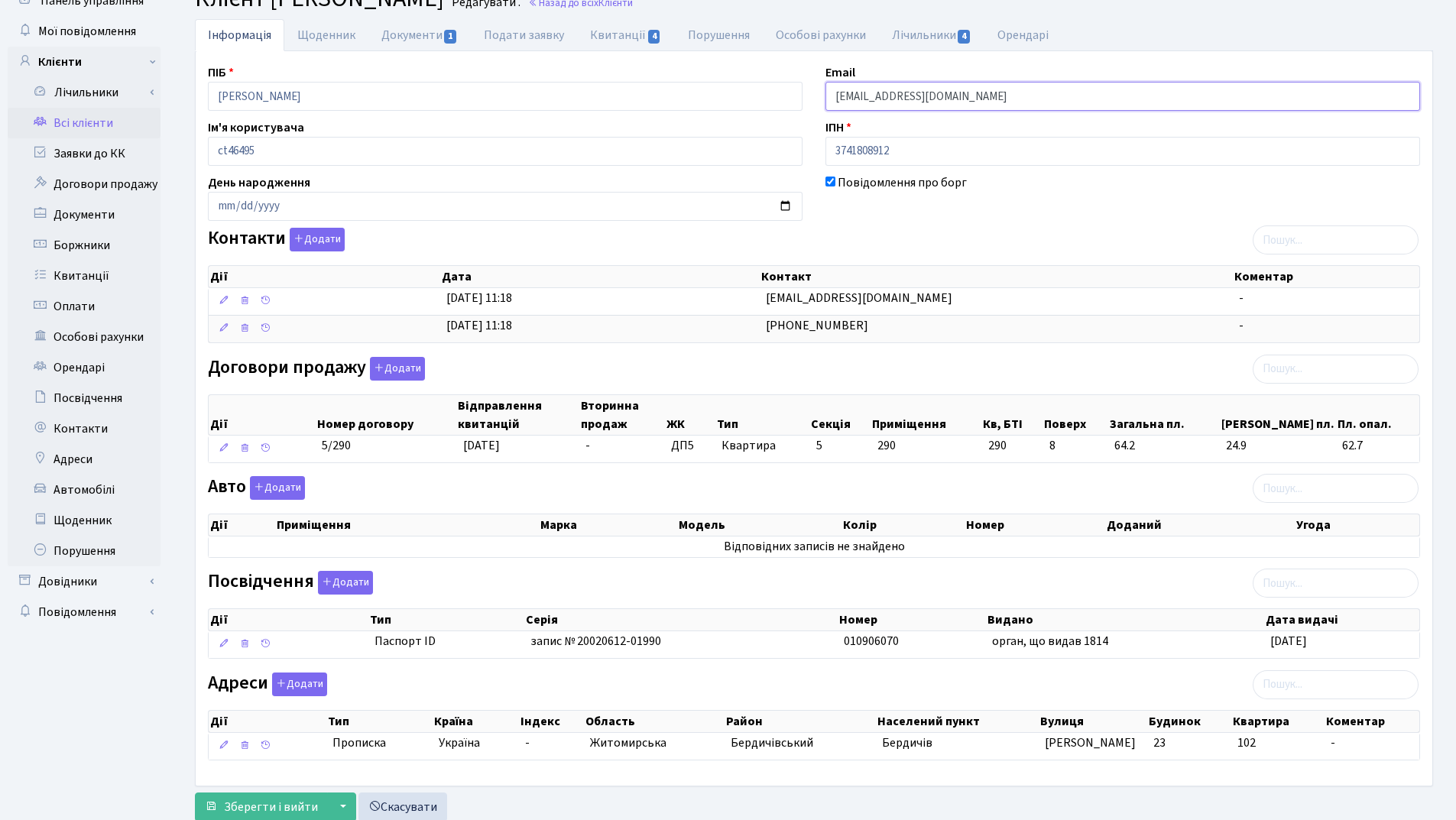
scroll to position [112, 0]
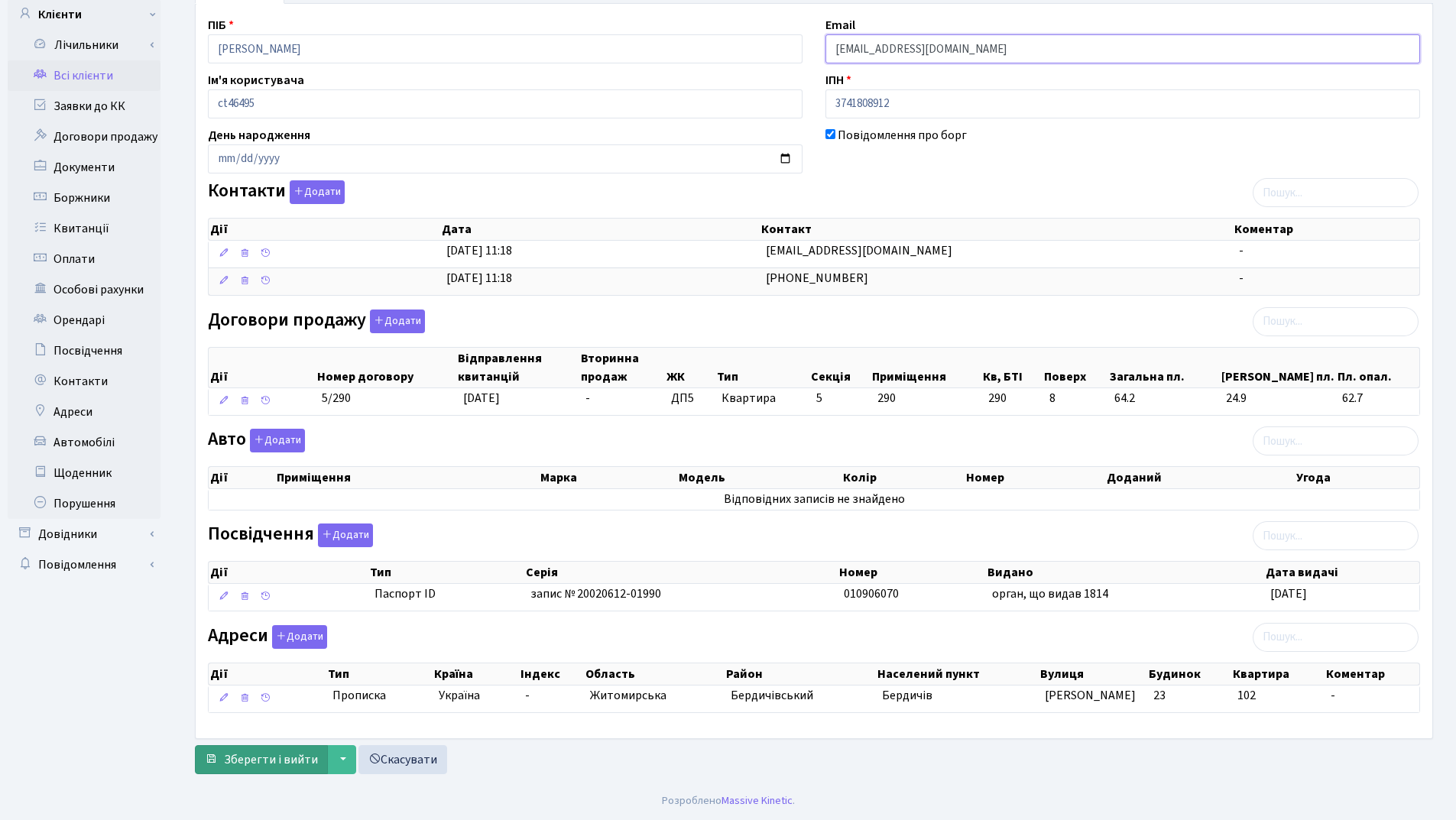
type input "Sanekbryzhuk1206@gmail.com"
click at [294, 761] on span "Зберегти і вийти" at bounding box center [270, 759] width 94 height 17
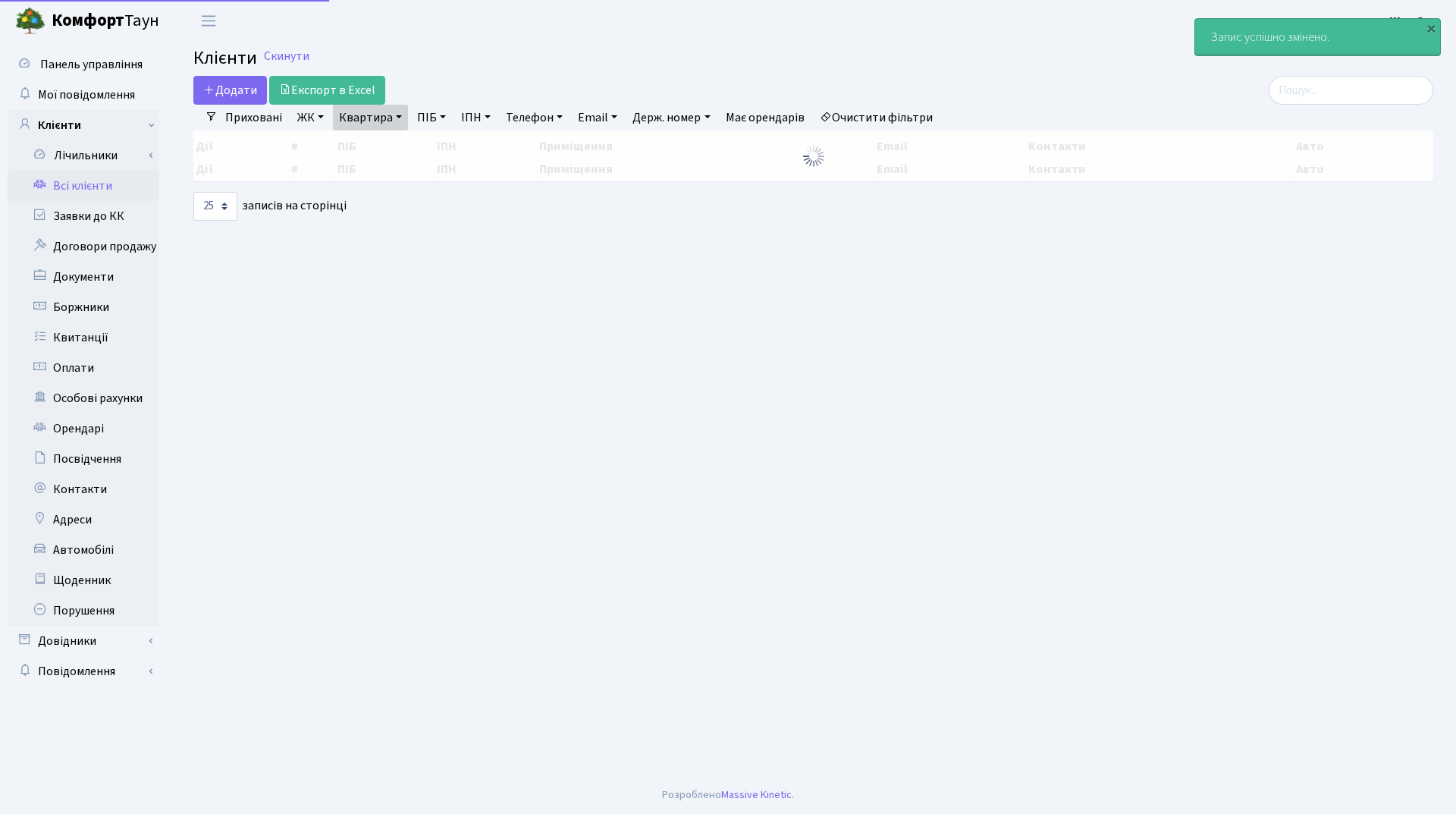
select select "25"
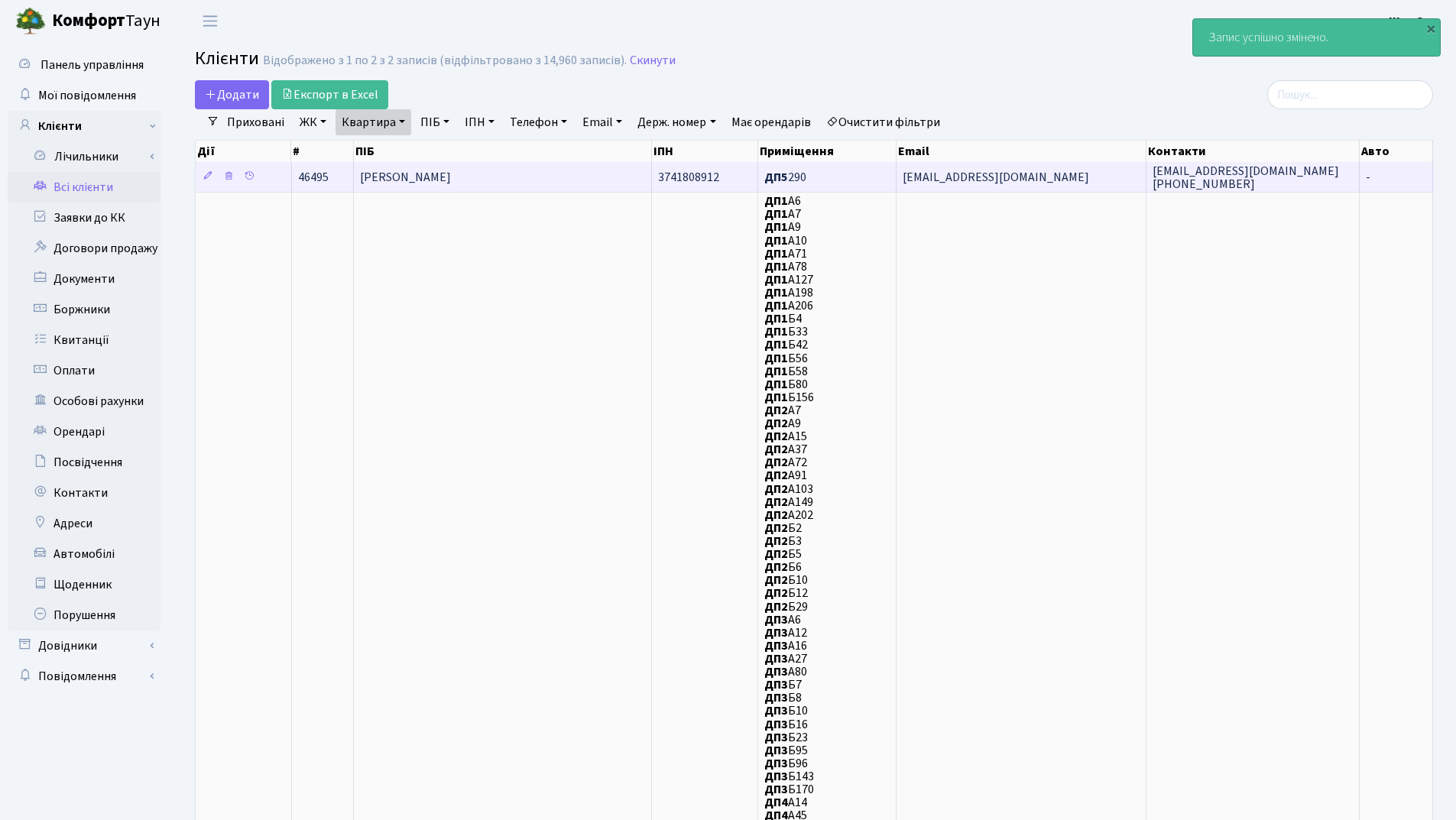
click at [456, 166] on td "[PERSON_NAME]" at bounding box center [503, 177] width 298 height 30
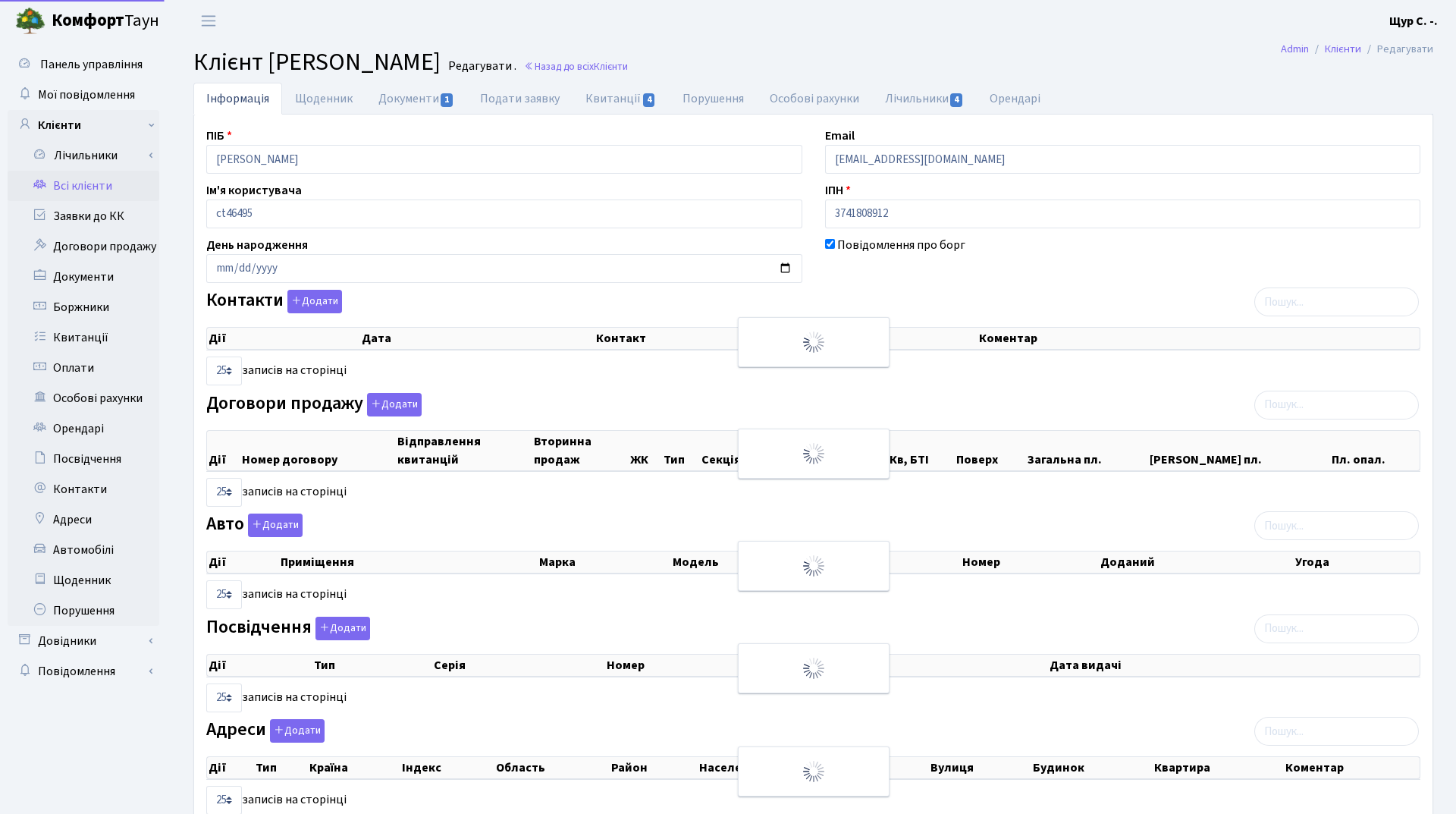
select select "25"
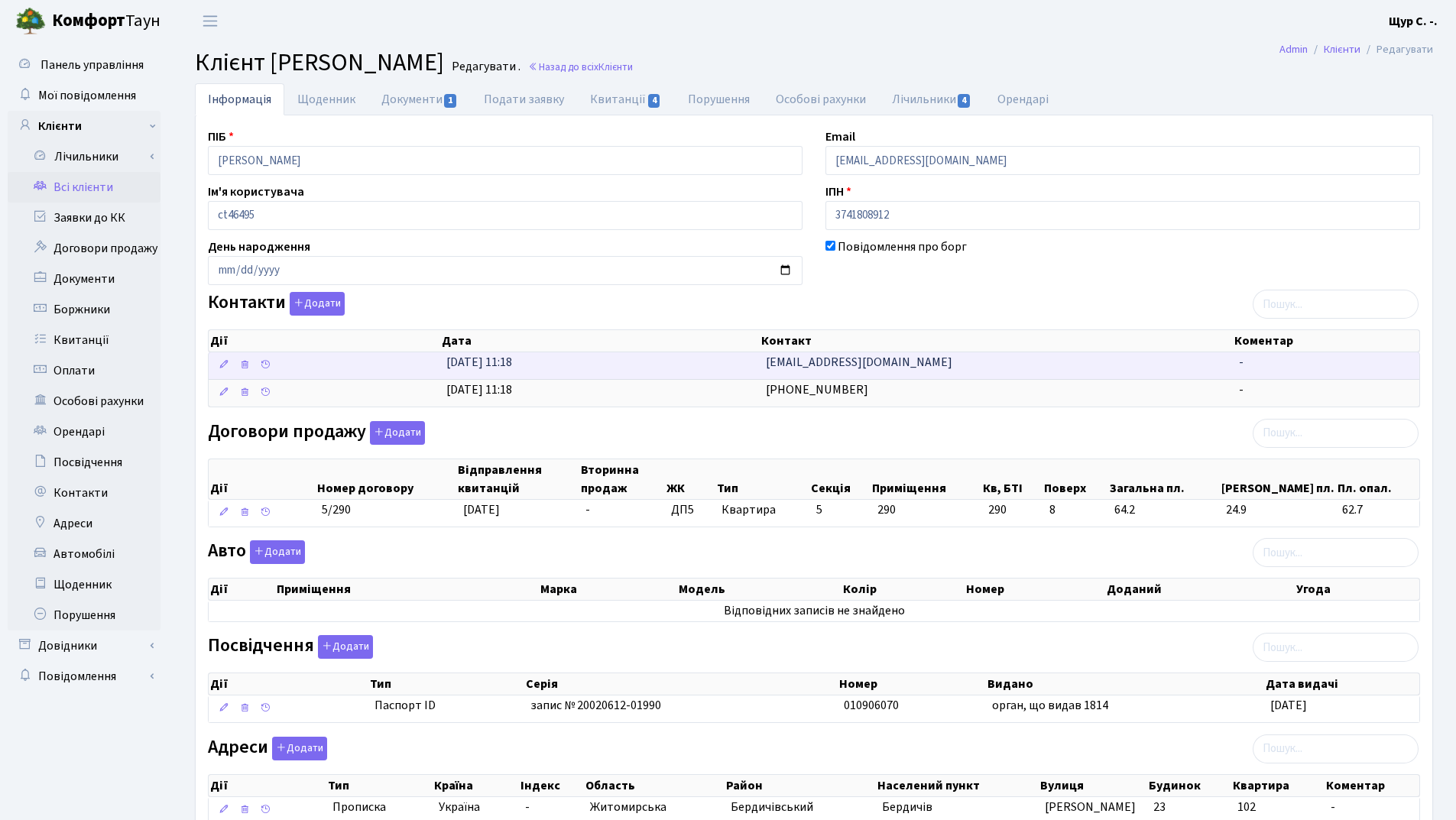
click at [829, 361] on span "[EMAIL_ADDRESS][DOMAIN_NAME]" at bounding box center [858, 362] width 187 height 17
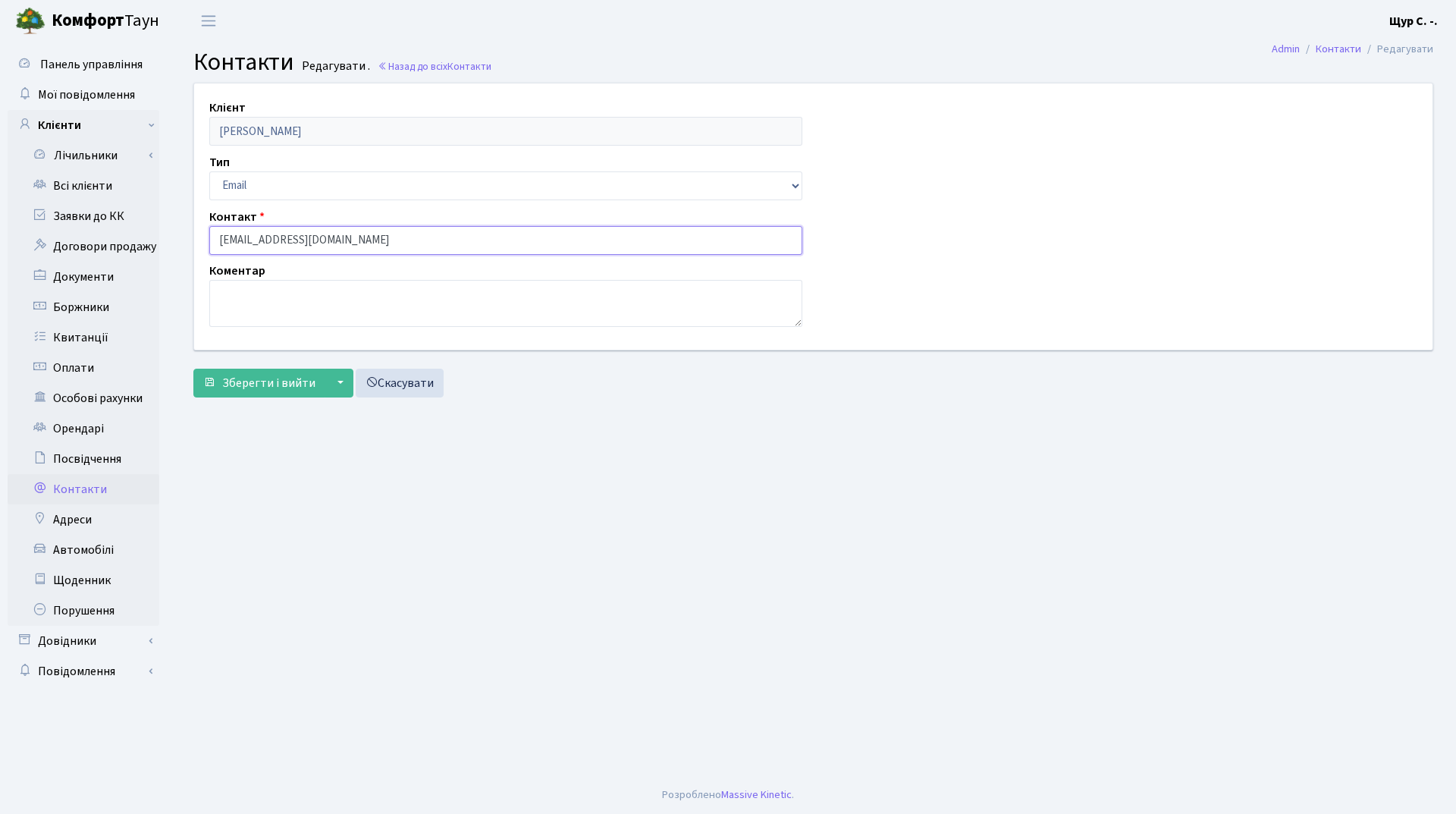
click at [285, 236] on input "[EMAIL_ADDRESS][DOMAIN_NAME]" at bounding box center [506, 240] width 593 height 29
type input "[EMAIL_ADDRESS][DOMAIN_NAME]"
click at [259, 387] on span "Зберегти і вийти" at bounding box center [268, 383] width 93 height 16
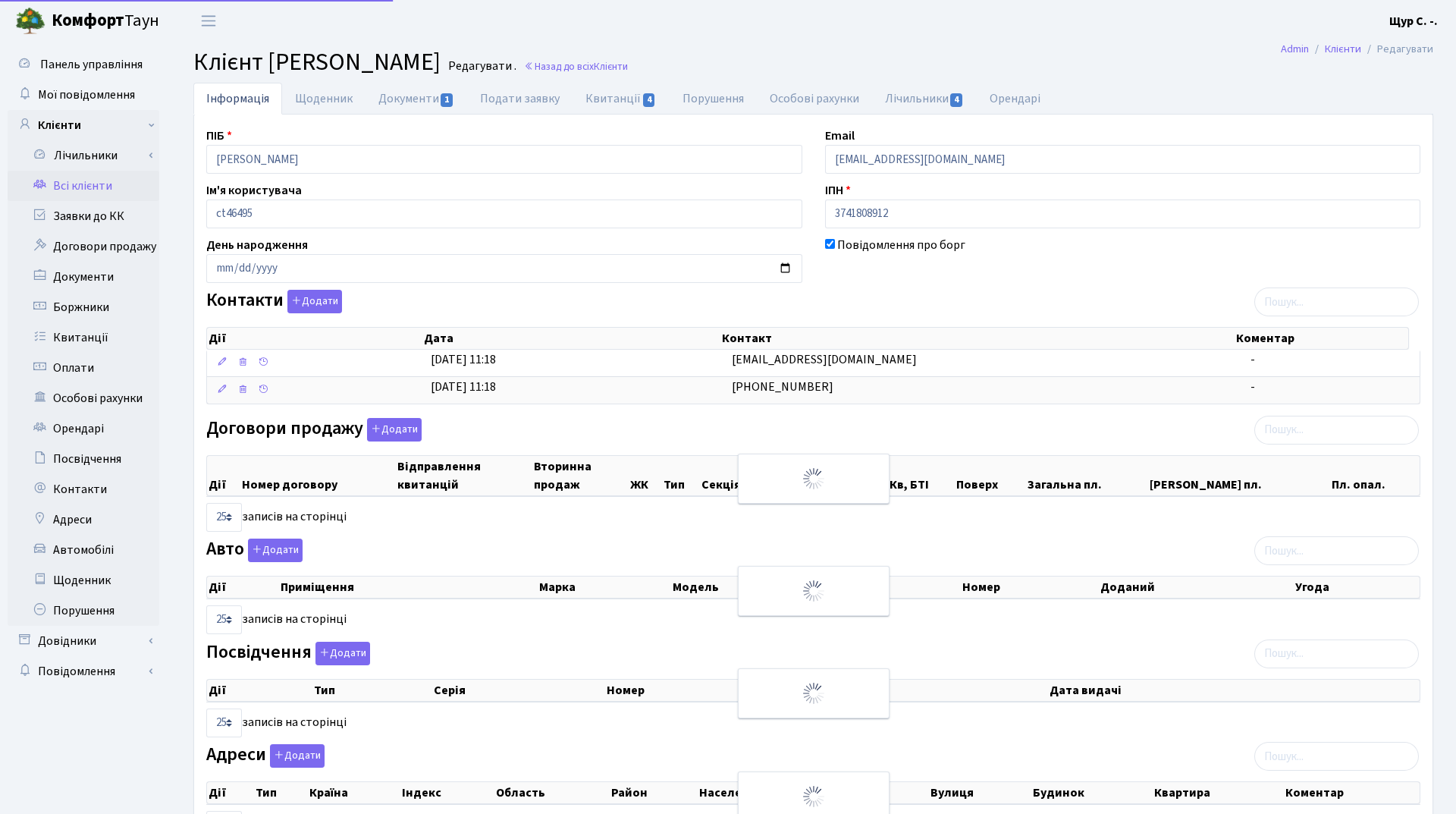
select select "25"
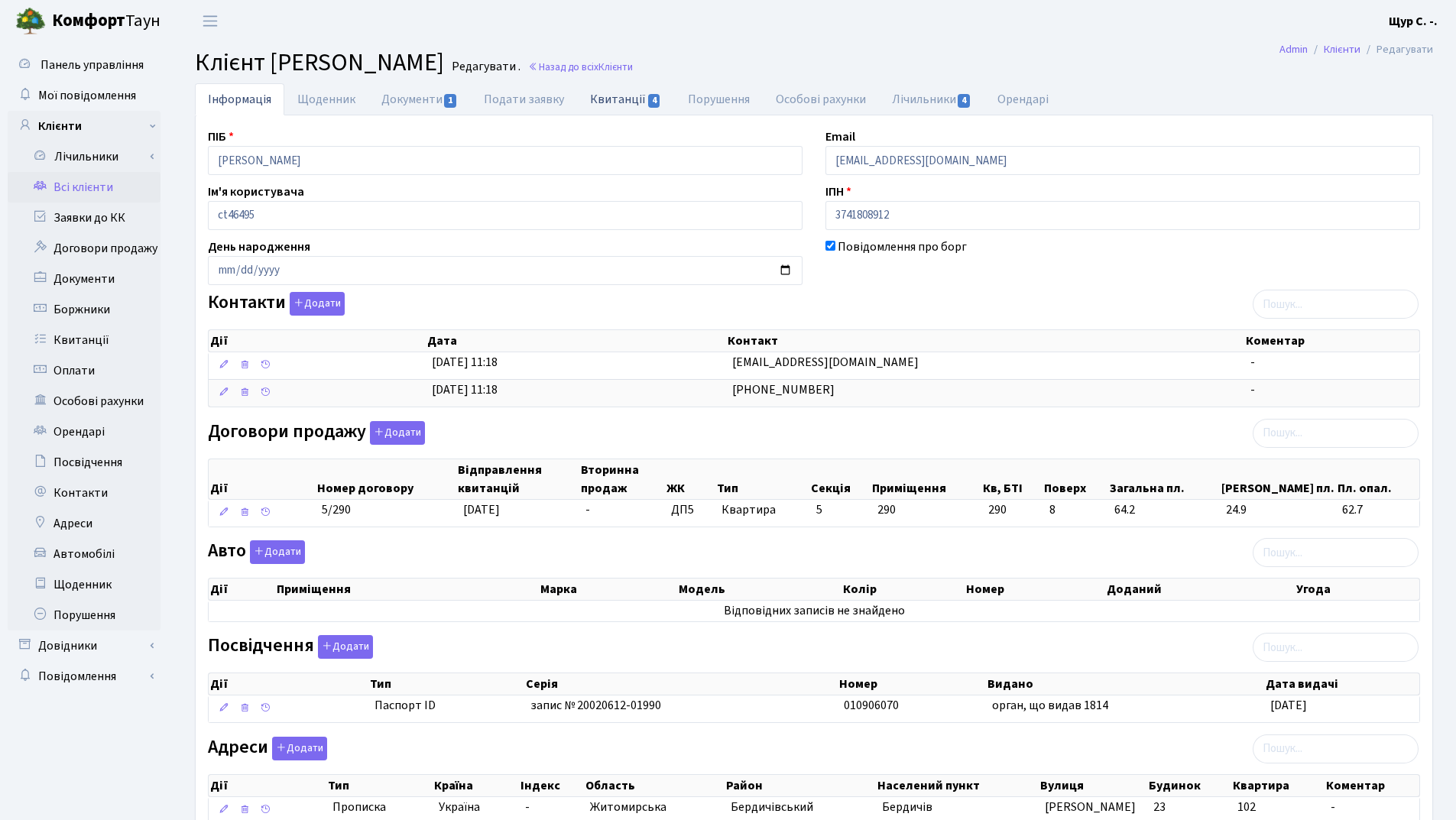
click at [610, 102] on link "Квитанції 4" at bounding box center [625, 99] width 97 height 32
select select "25"
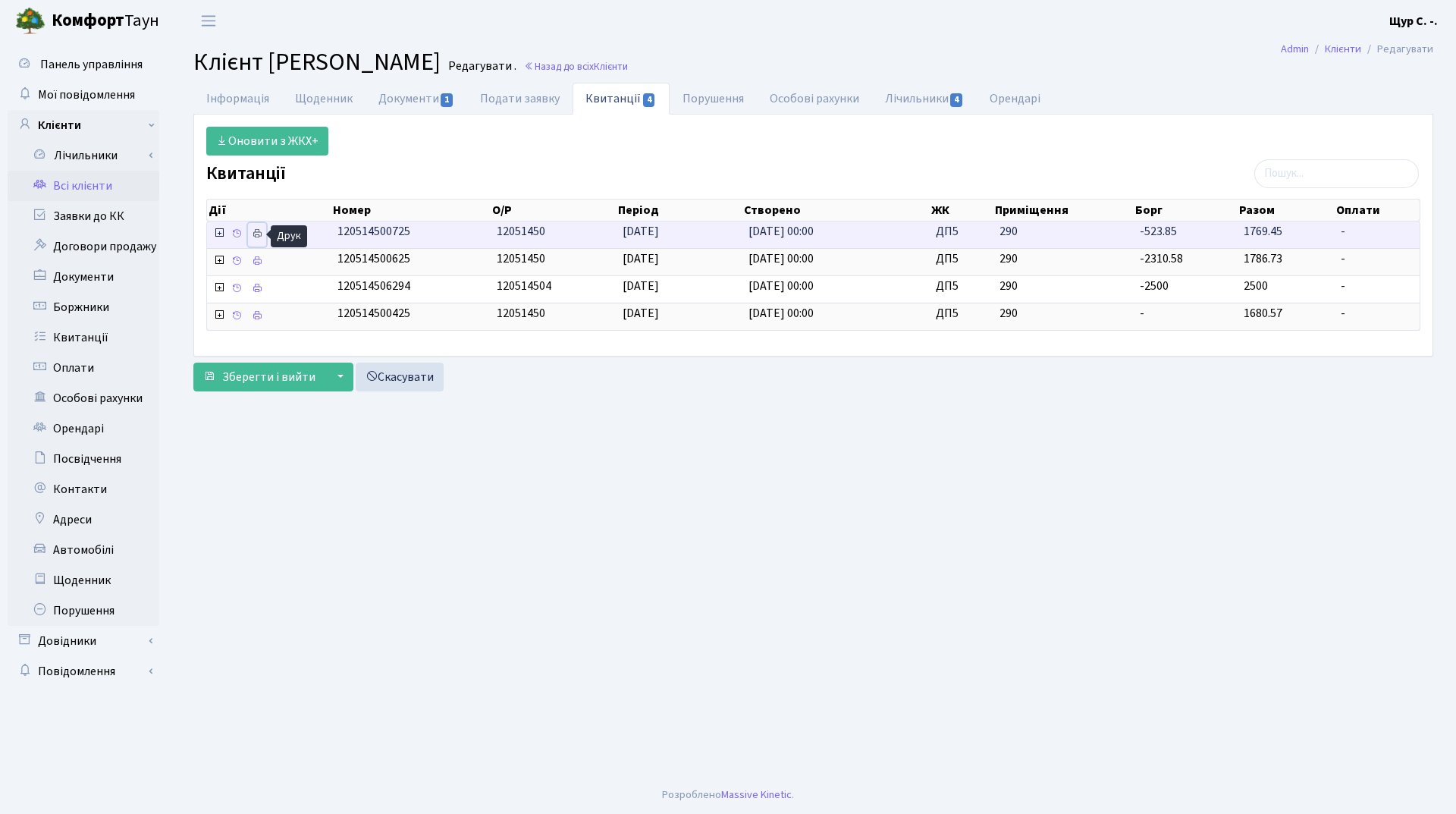
click at [252, 233] on icon at bounding box center [257, 234] width 11 height 11
click at [114, 185] on link "Всі клієнти" at bounding box center [84, 185] width 152 height 31
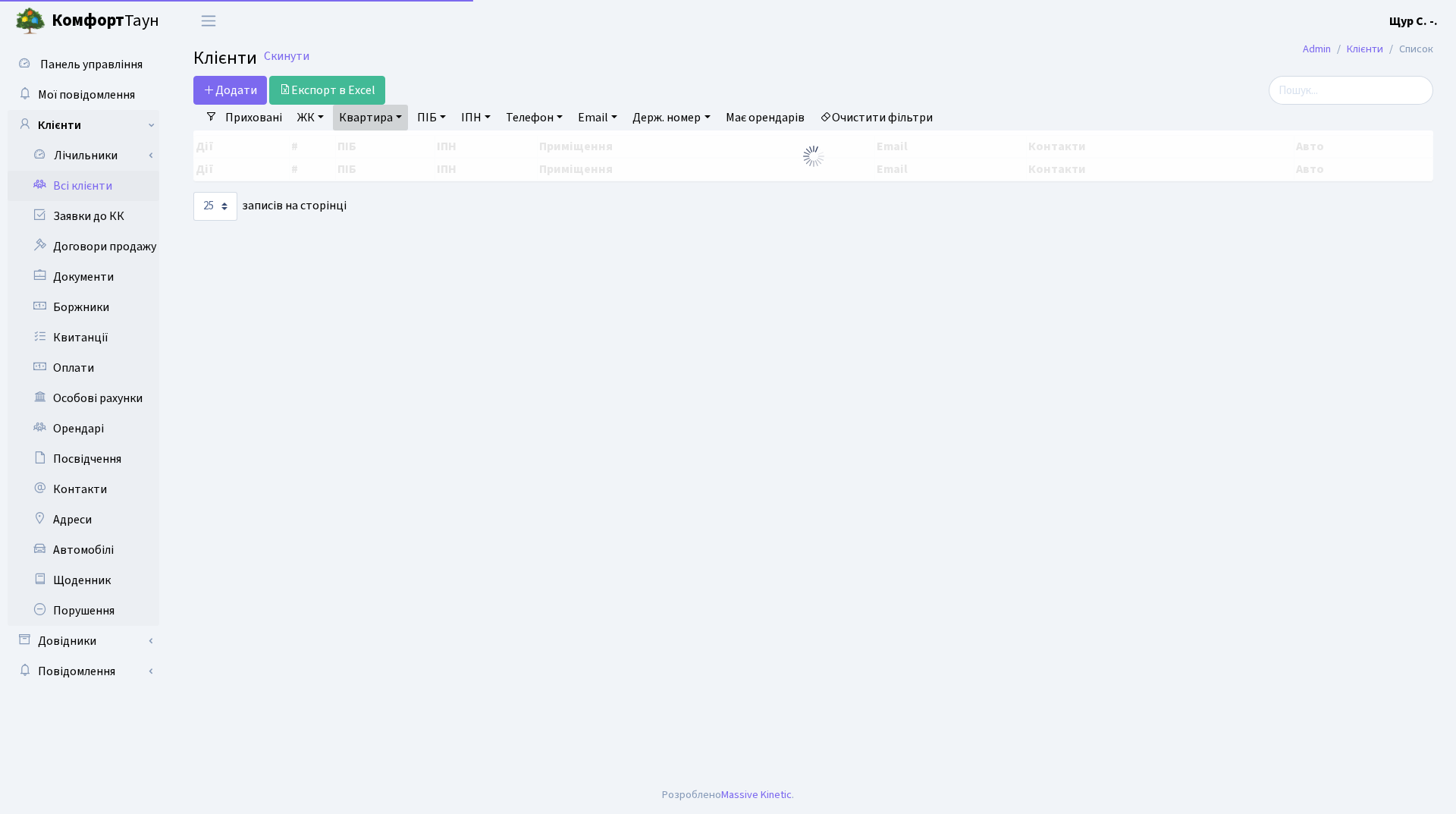
select select "25"
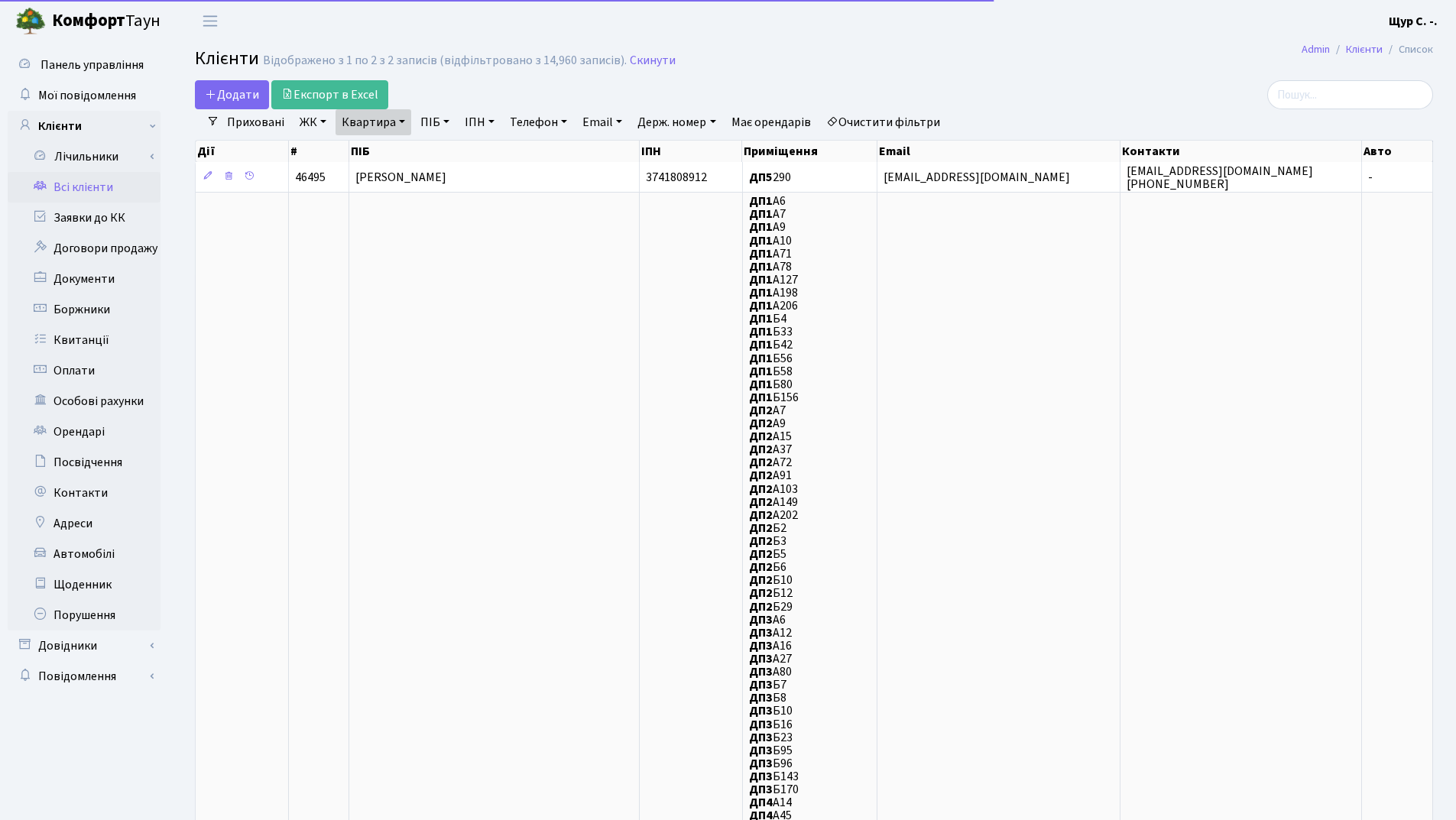
click at [393, 121] on link "Квартира" at bounding box center [374, 122] width 76 height 26
click at [397, 155] on input "290" at bounding box center [381, 151] width 89 height 29
type input "2"
type input "163"
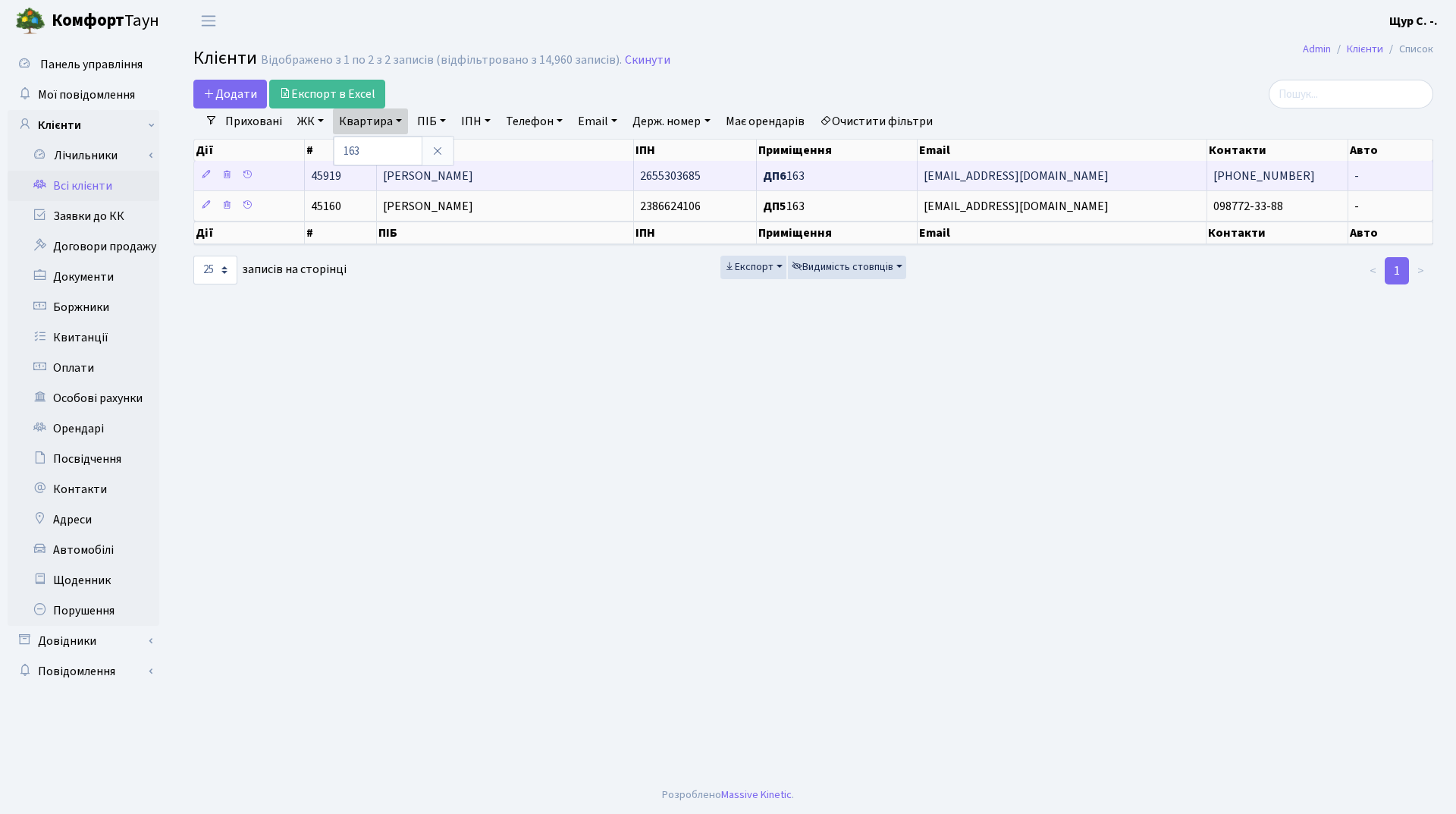
click at [451, 175] on span "[PERSON_NAME]" at bounding box center [428, 175] width 90 height 16
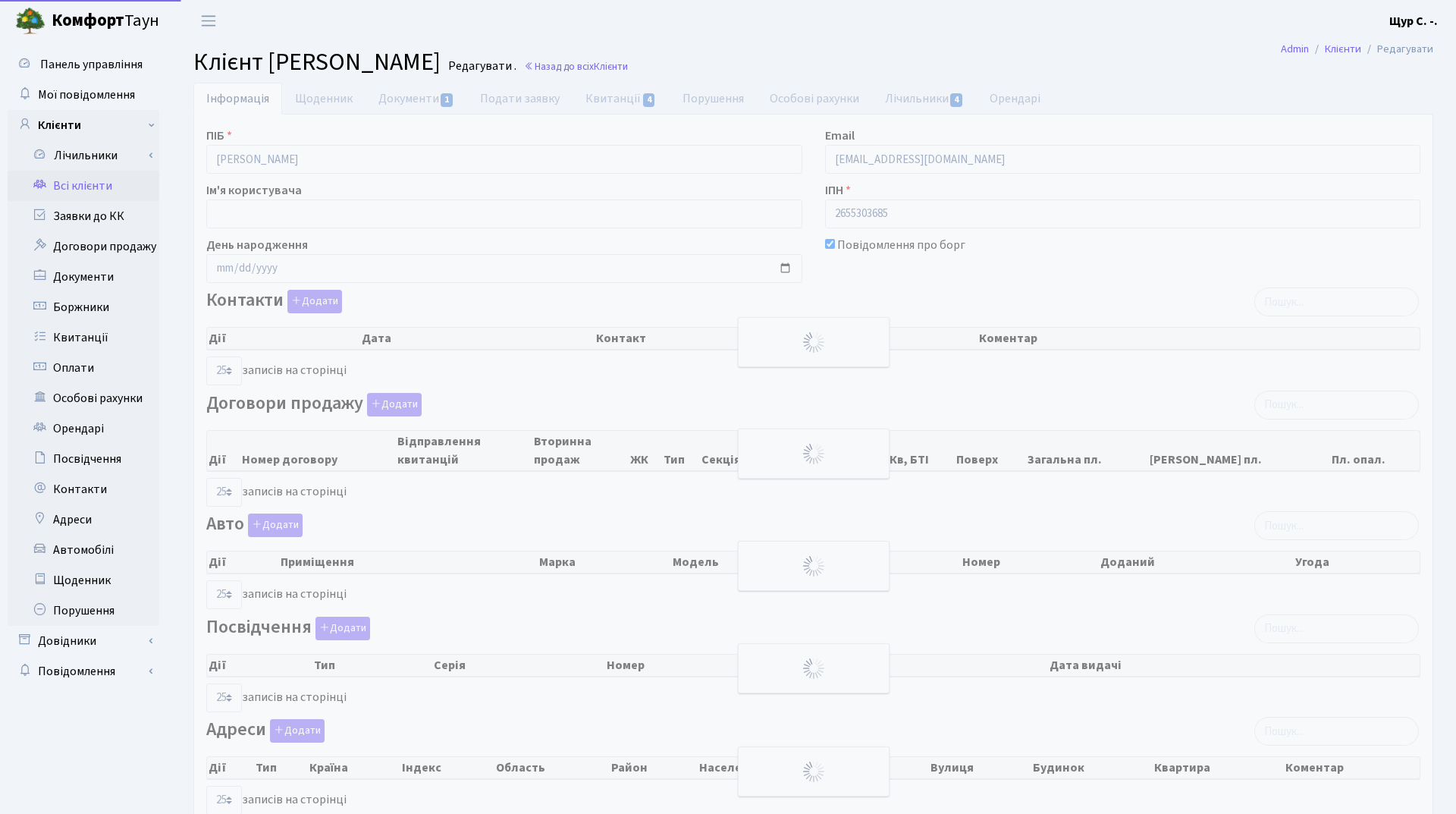
select select "25"
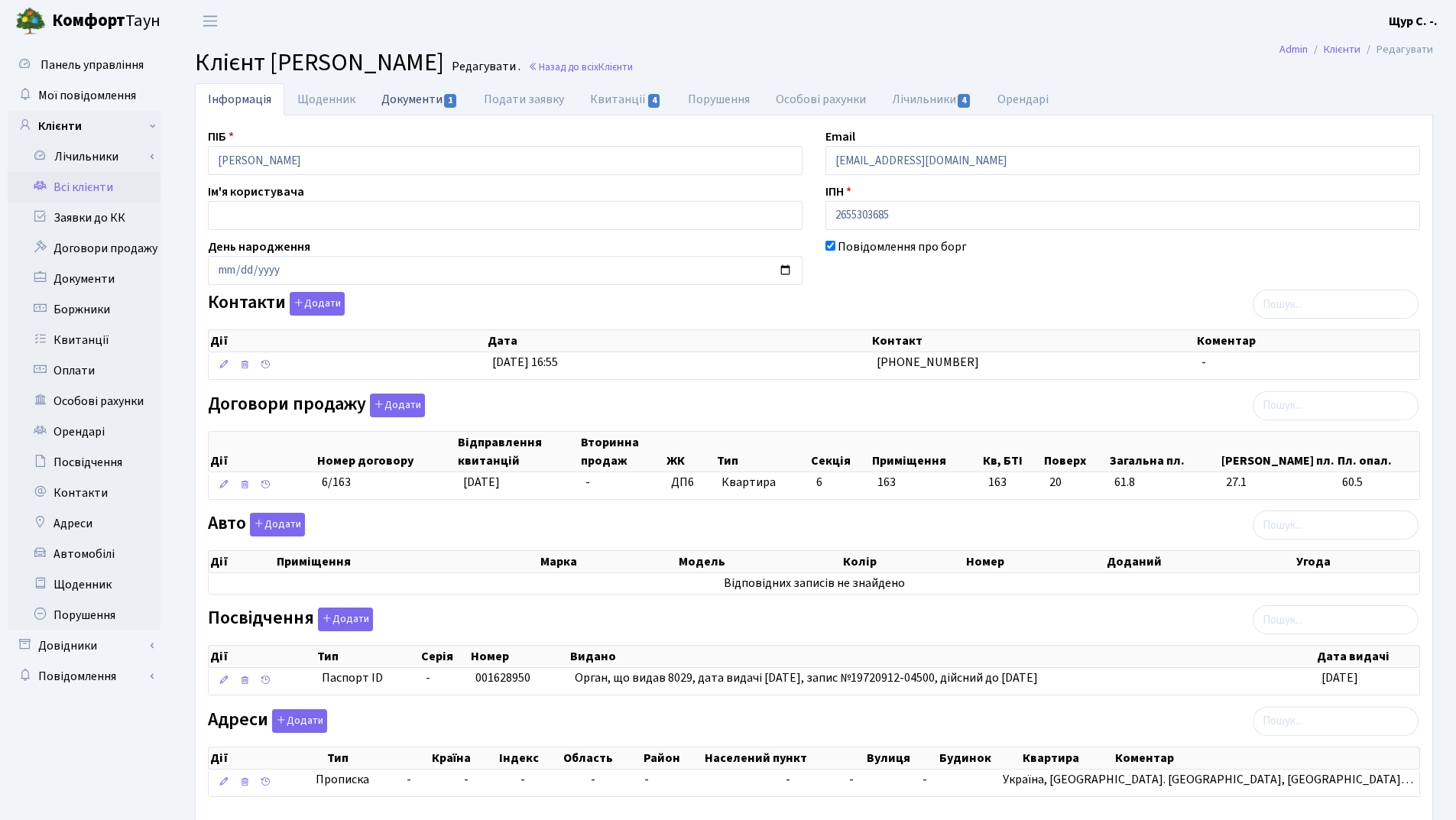
click at [438, 94] on link "Документи 1" at bounding box center [419, 99] width 102 height 32
select select "25"
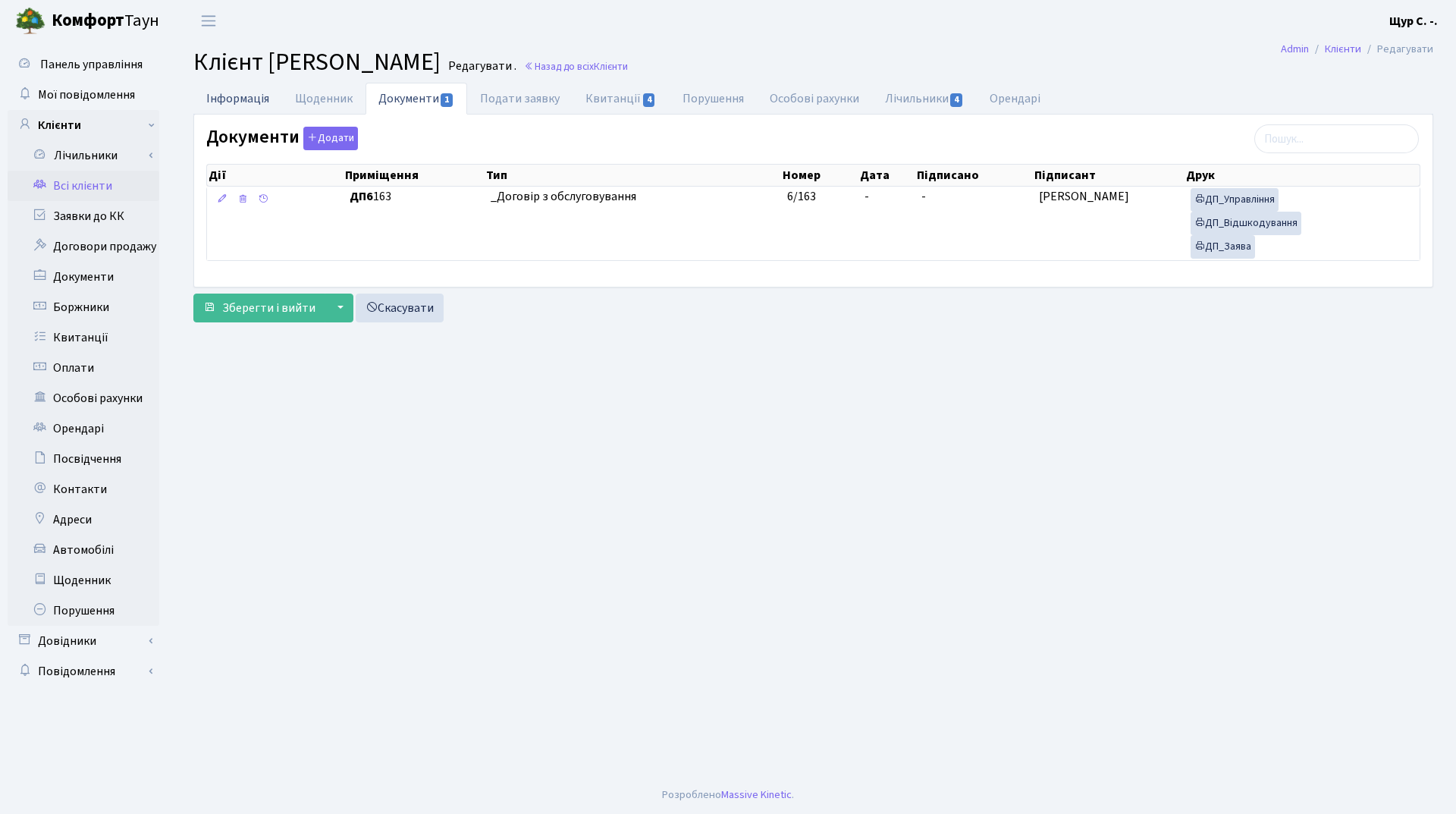
click at [232, 93] on link "Інформація" at bounding box center [237, 99] width 88 height 31
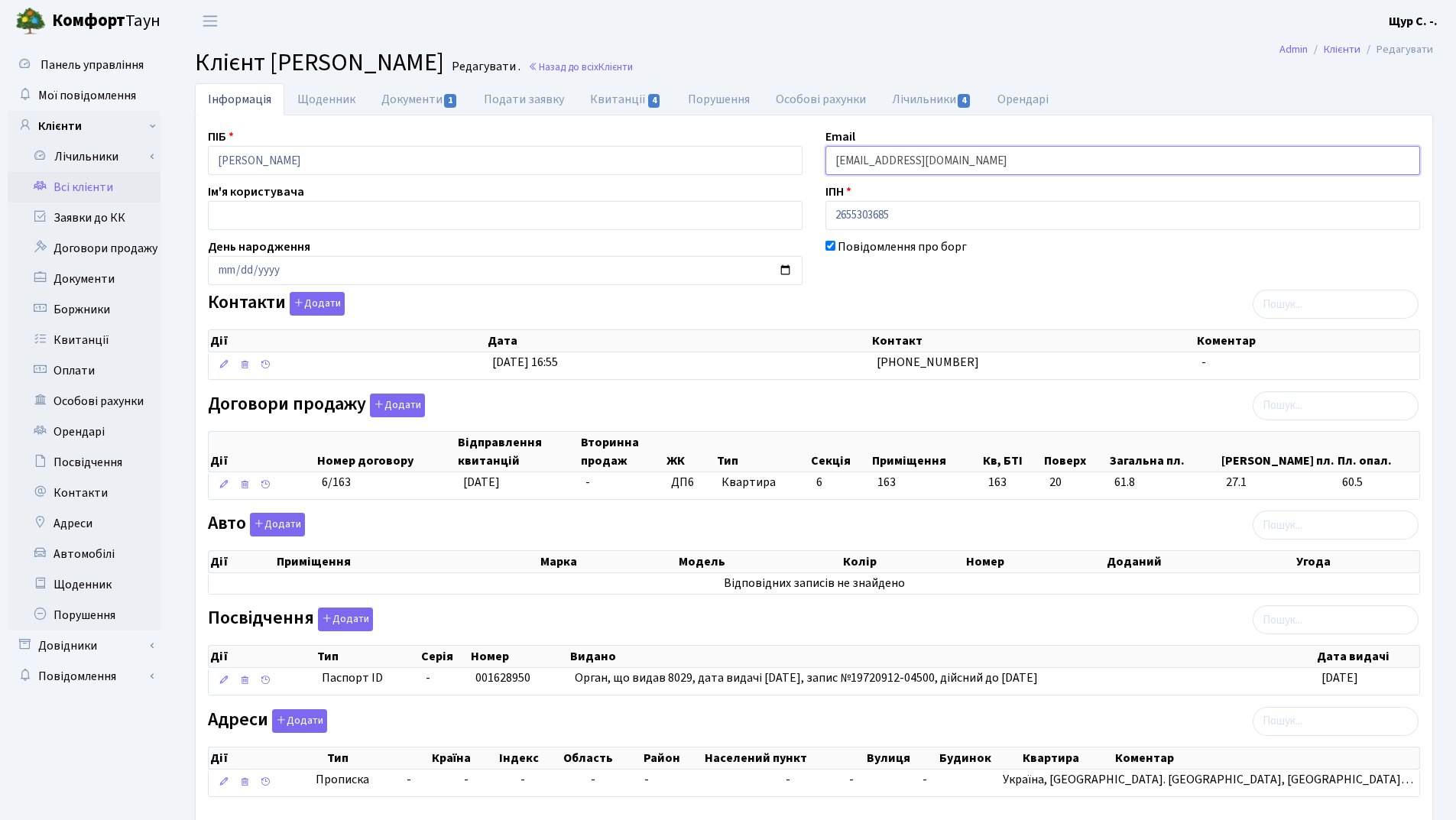
drag, startPoint x: 1021, startPoint y: 159, endPoint x: 769, endPoint y: 166, distance: 252.1
click at [769, 166] on div "ПІБ Сапожнік Ольга Василівна Email kt45919@comfort-town.com.ua Ім'я користувача…" at bounding box center [814, 469] width 1234 height 683
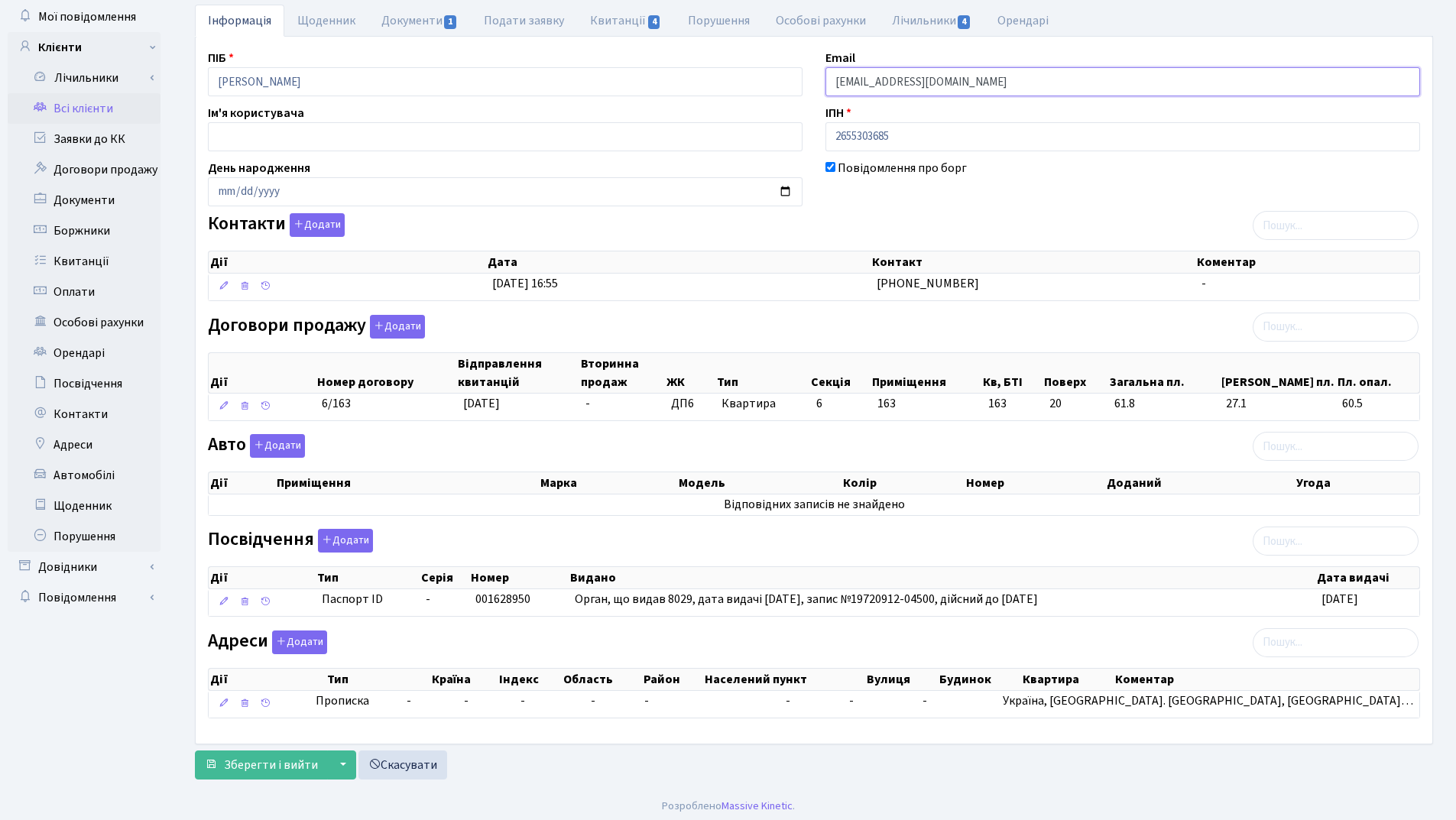
scroll to position [84, 0]
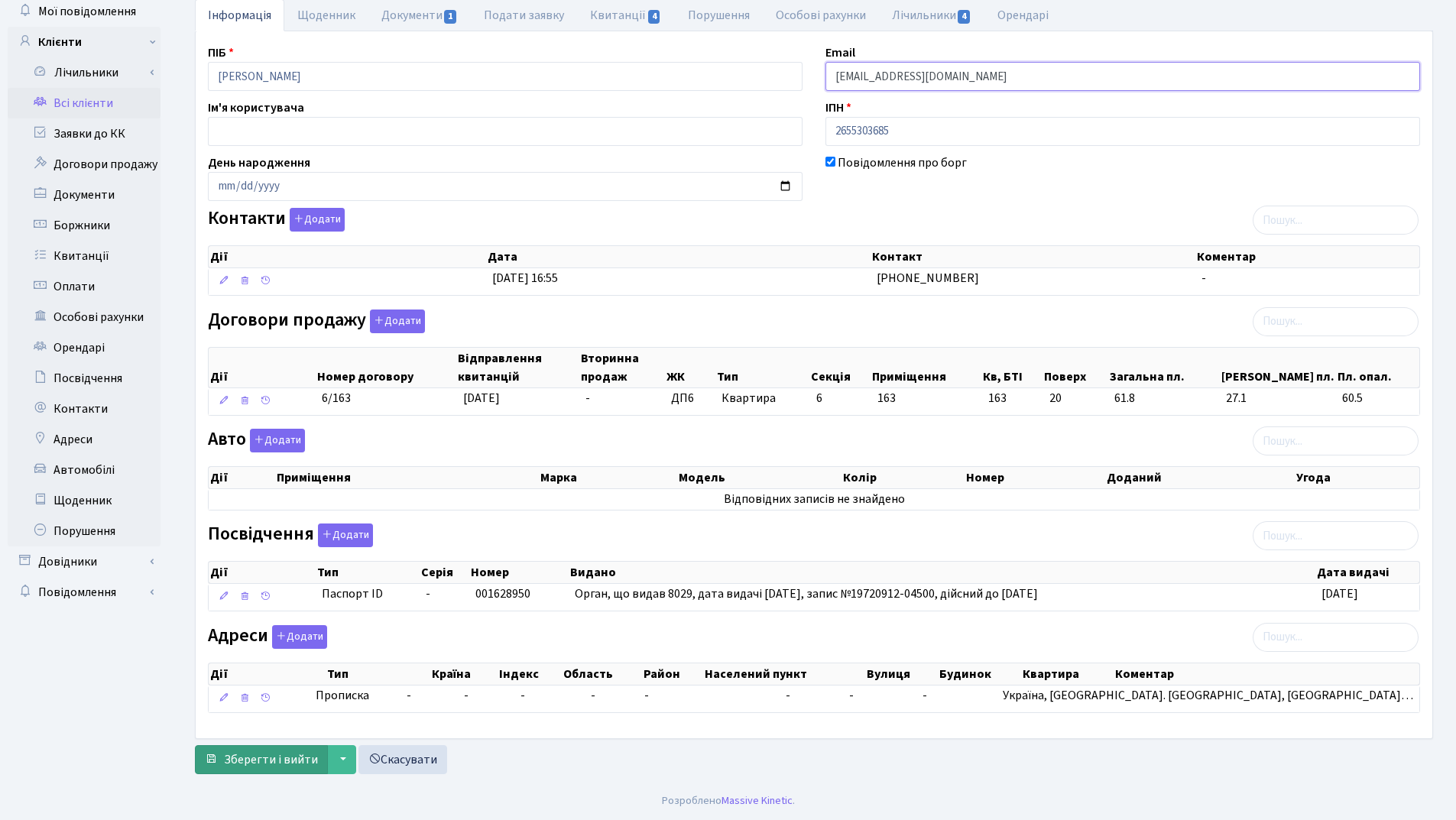
type input "[EMAIL_ADDRESS][DOMAIN_NAME]"
click at [261, 761] on span "Зберегти і вийти" at bounding box center [270, 759] width 94 height 17
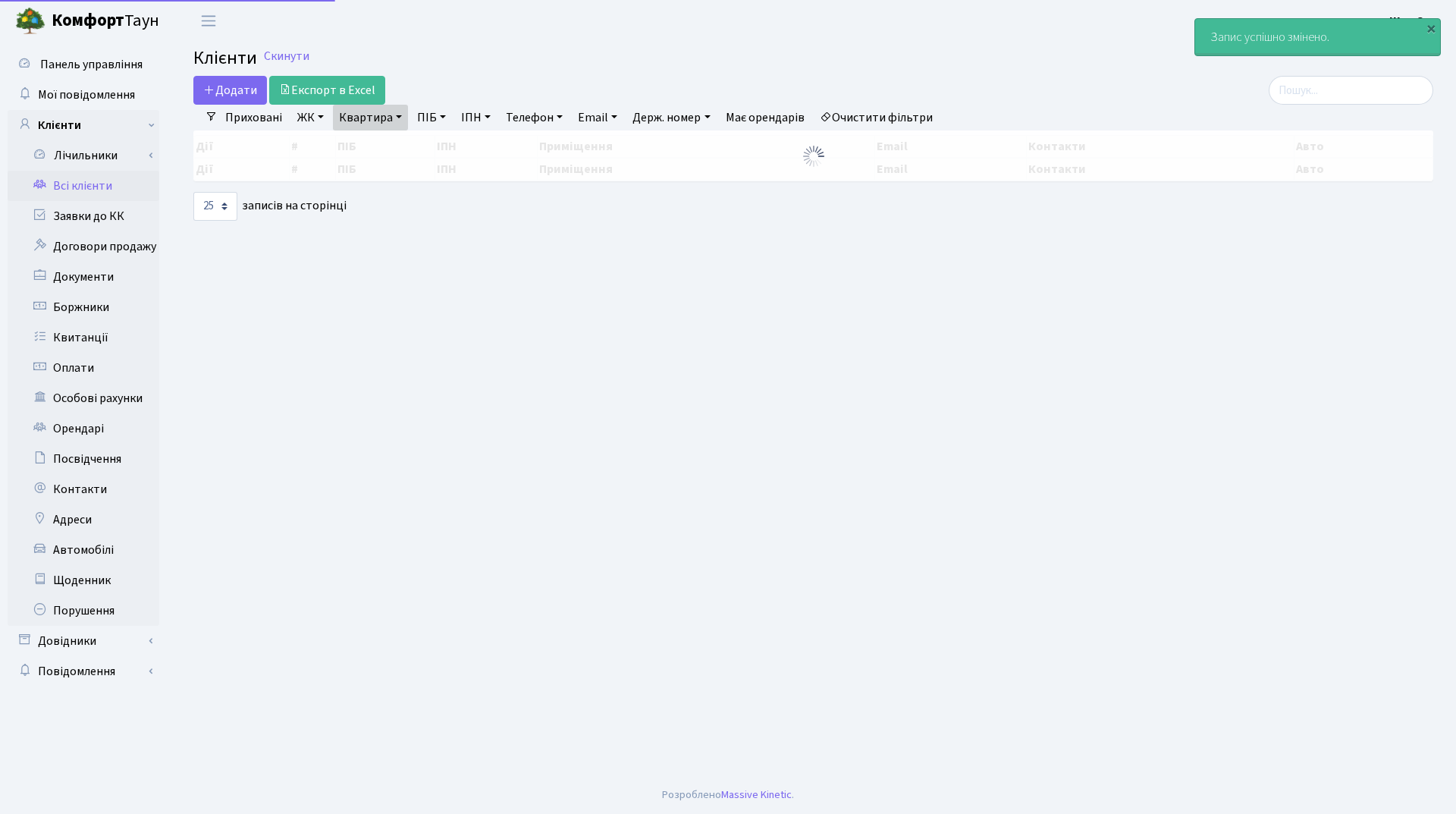
select select "25"
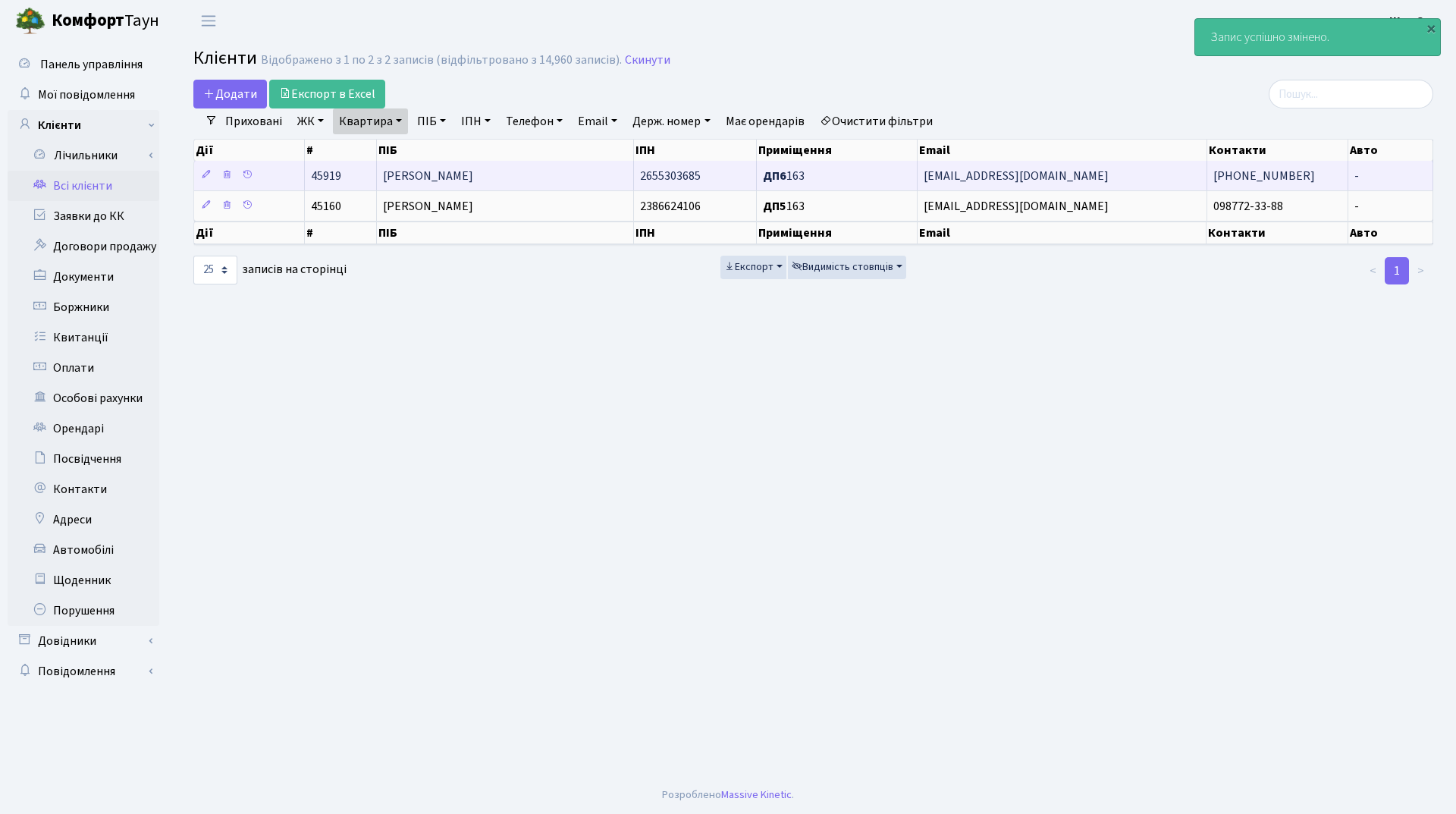
click at [455, 175] on span "[PERSON_NAME]" at bounding box center [428, 175] width 90 height 16
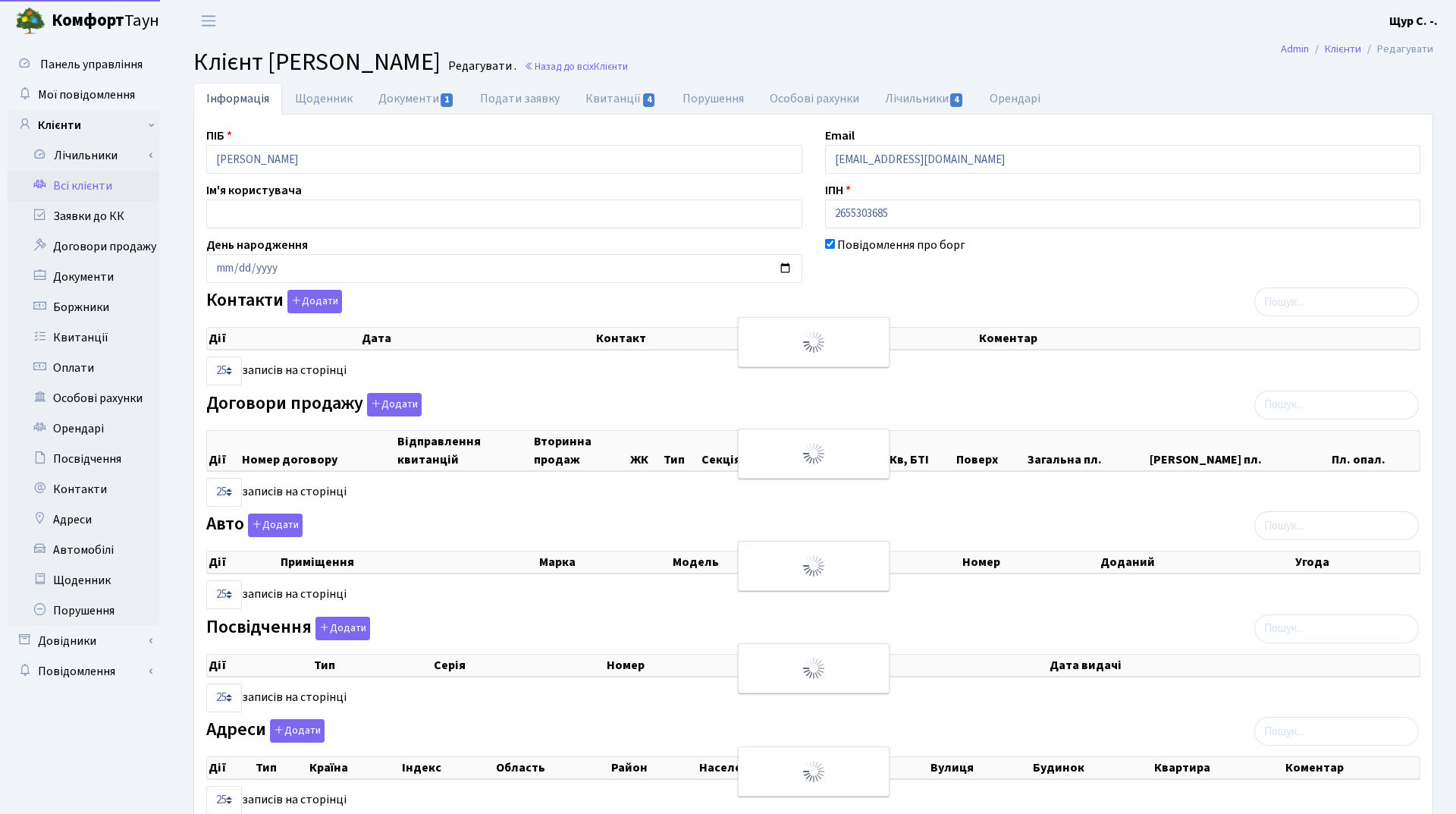
select select "25"
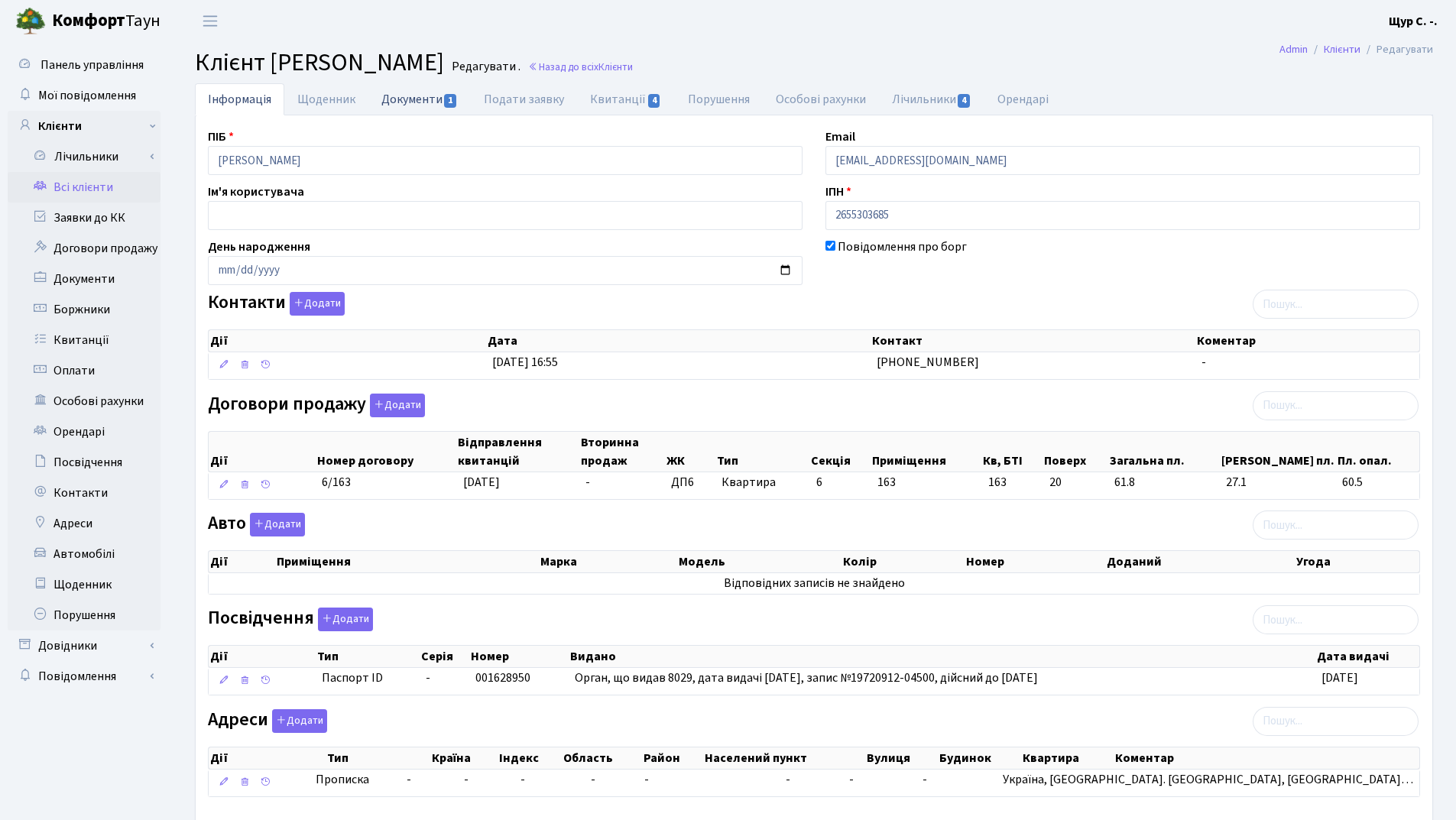
click at [400, 107] on link "Документи 1" at bounding box center [419, 99] width 102 height 32
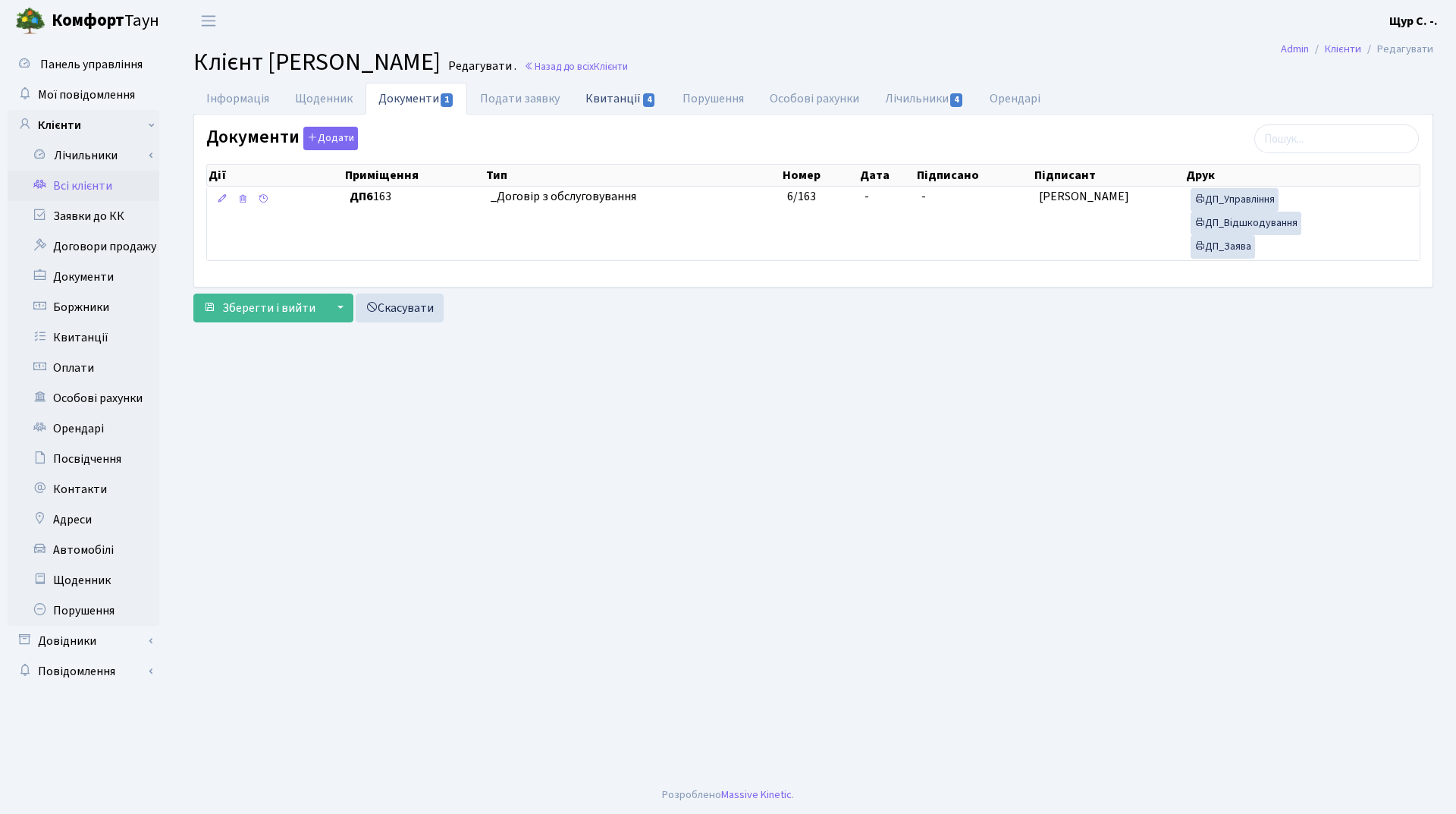
click at [591, 99] on link "Квитанції 4" at bounding box center [620, 99] width 96 height 31
select select "25"
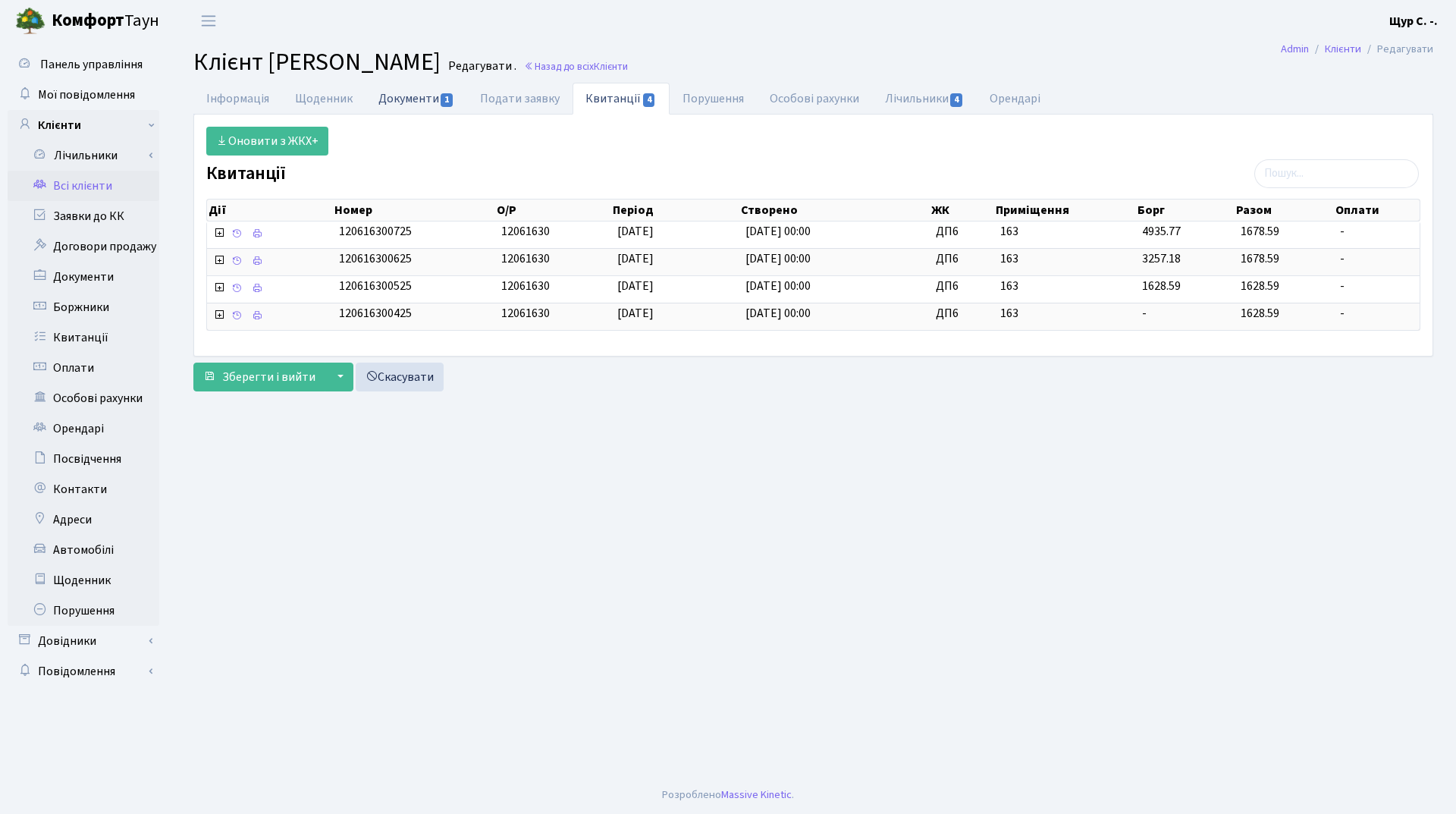
click at [404, 95] on link "Документи 1" at bounding box center [416, 99] width 102 height 31
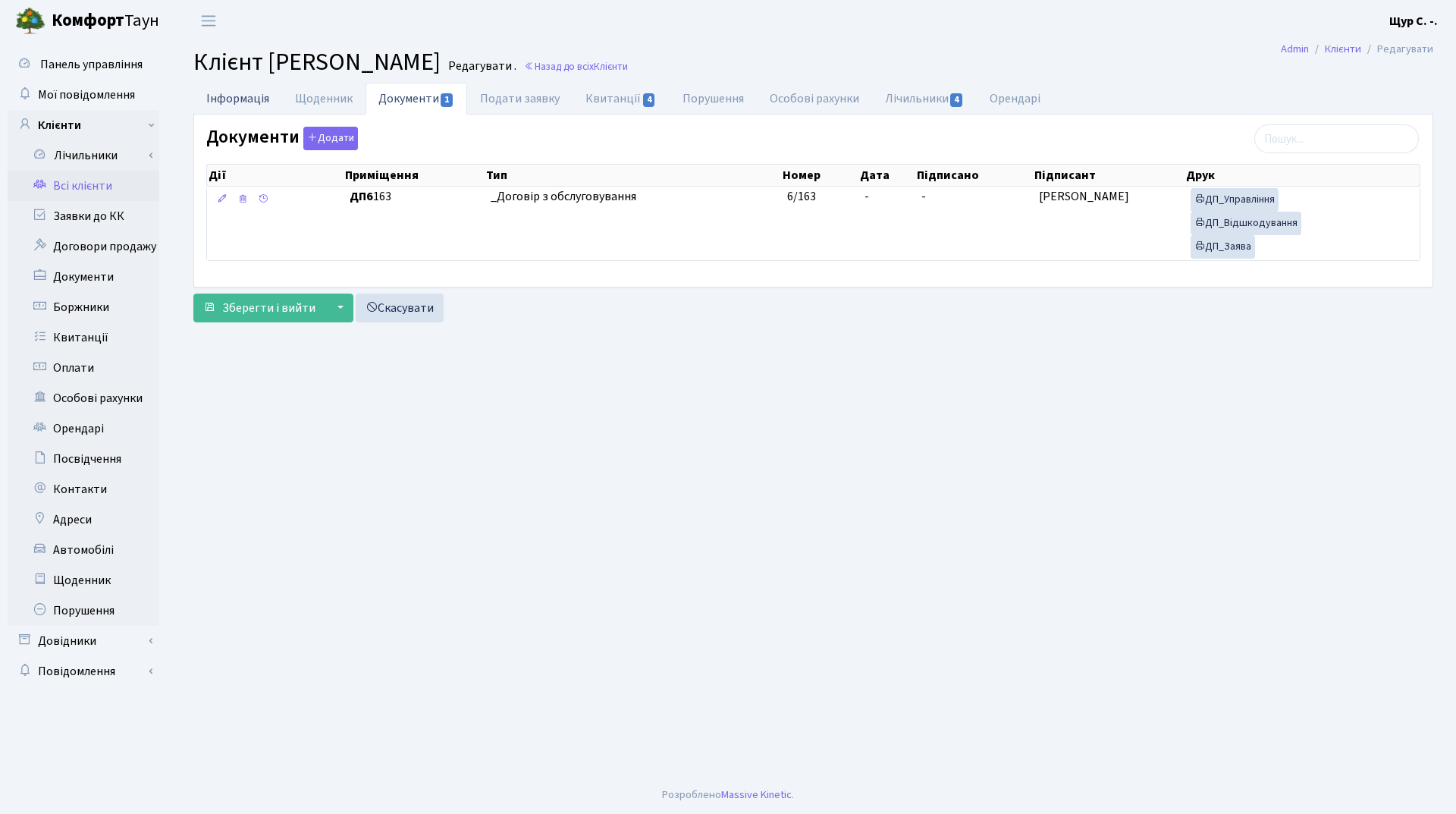
click at [241, 103] on link "Інформація" at bounding box center [237, 99] width 88 height 31
